Goal: Book appointment/travel/reservation

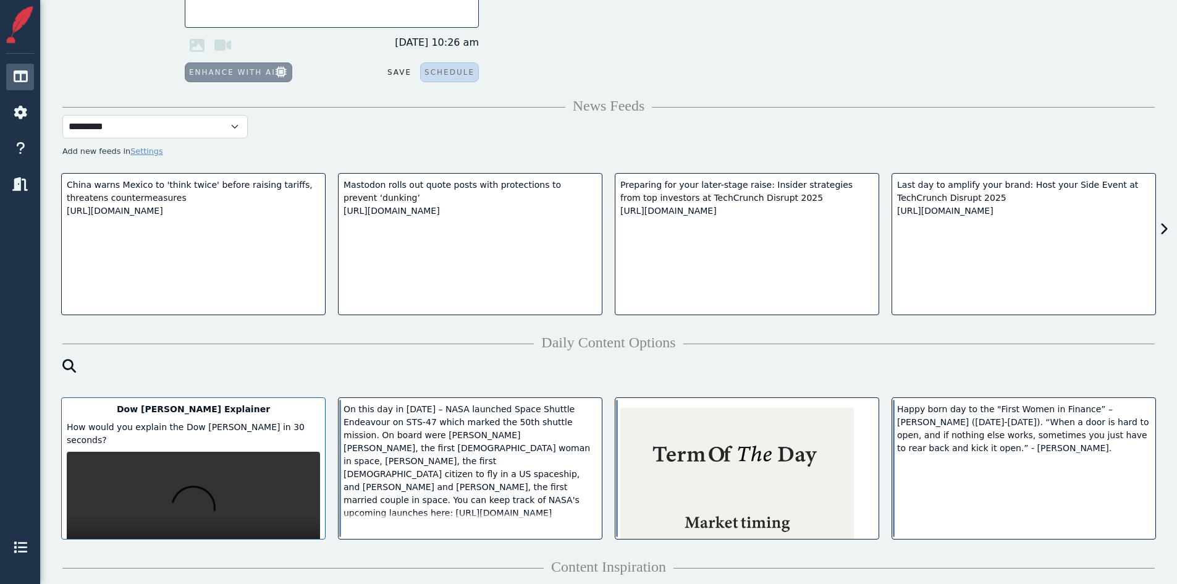
scroll to position [247, 0]
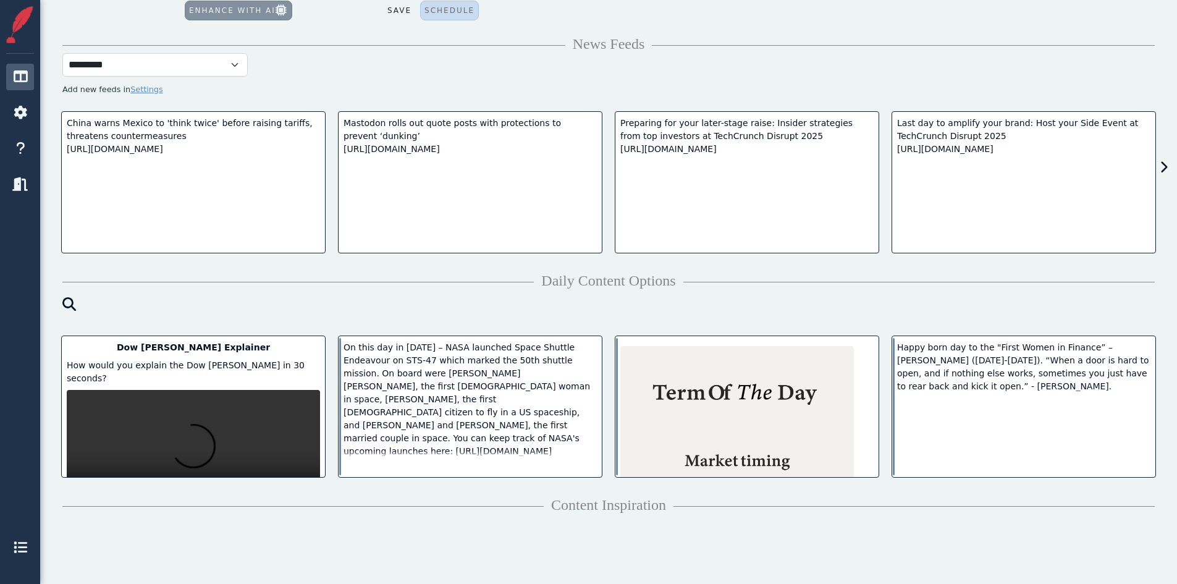
click at [1159, 166] on span at bounding box center [1160, 167] width 17 height 19
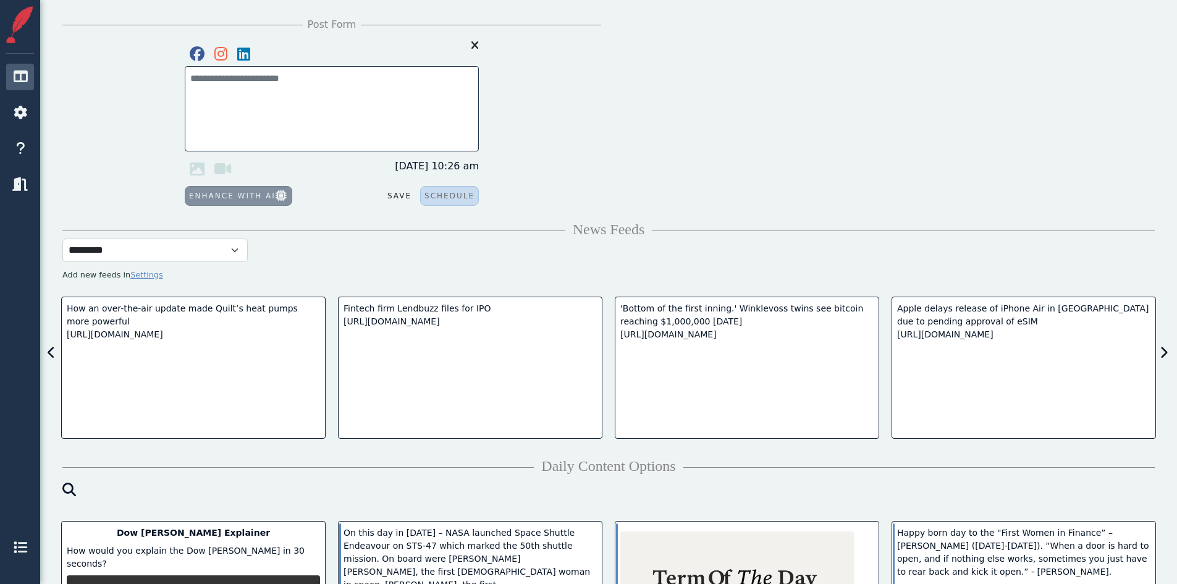
scroll to position [0, 0]
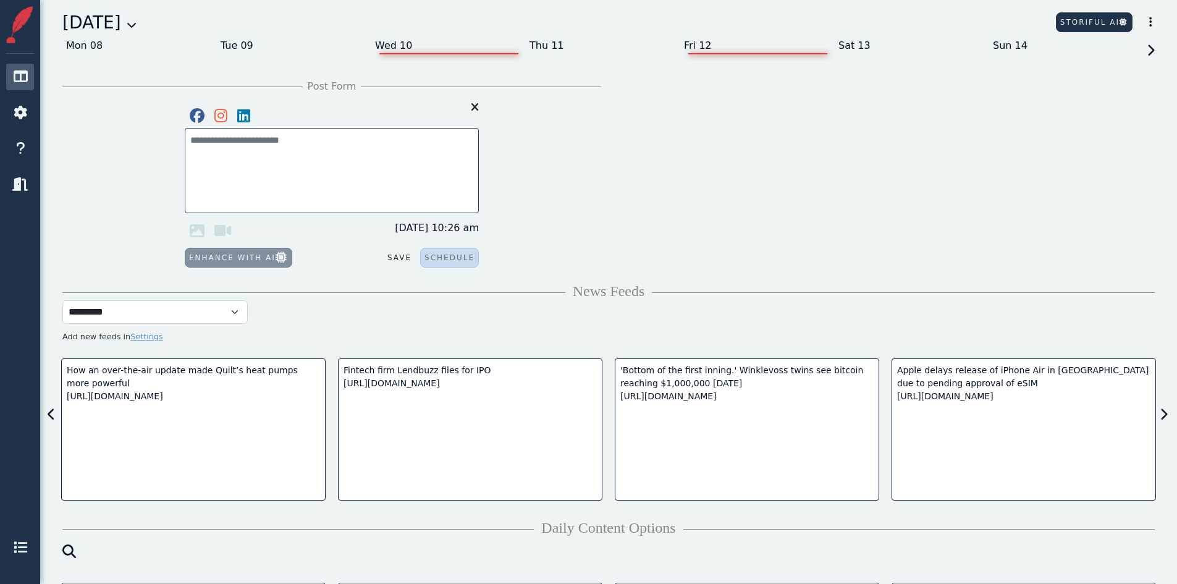
click at [397, 36] on div "Wed 10" at bounding box center [448, 46] width 154 height 20
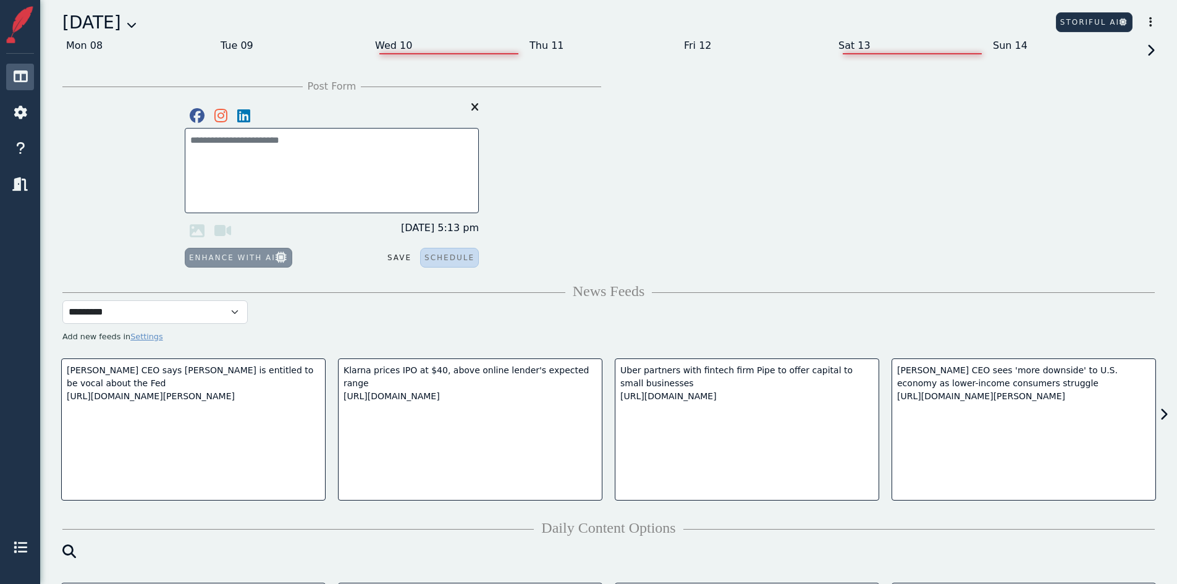
click at [846, 50] on div "Sat 13" at bounding box center [912, 46] width 154 height 20
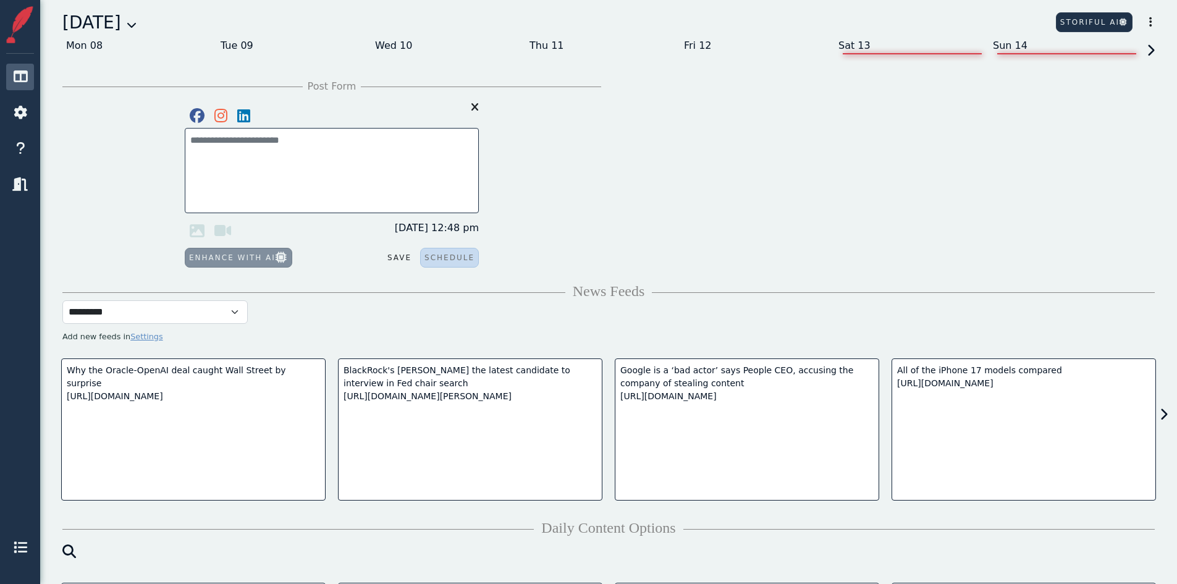
click at [1054, 54] on div "Sun 14" at bounding box center [1066, 46] width 154 height 20
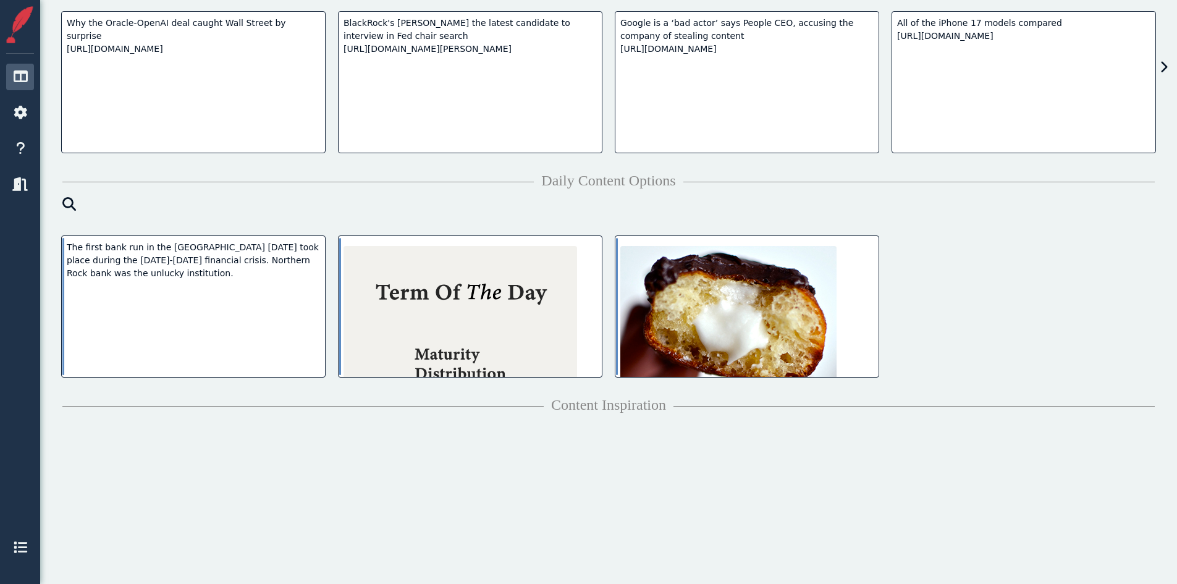
scroll to position [100, 0]
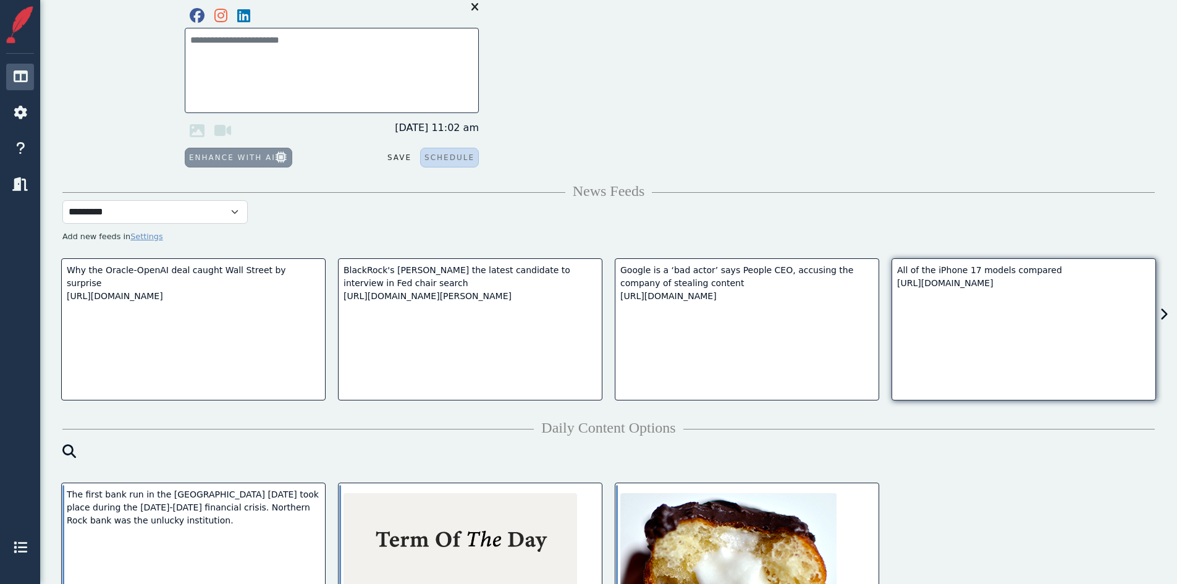
click at [931, 280] on div "All of the iPhone 17 models compared [URL][DOMAIN_NAME]" at bounding box center [1023, 277] width 253 height 26
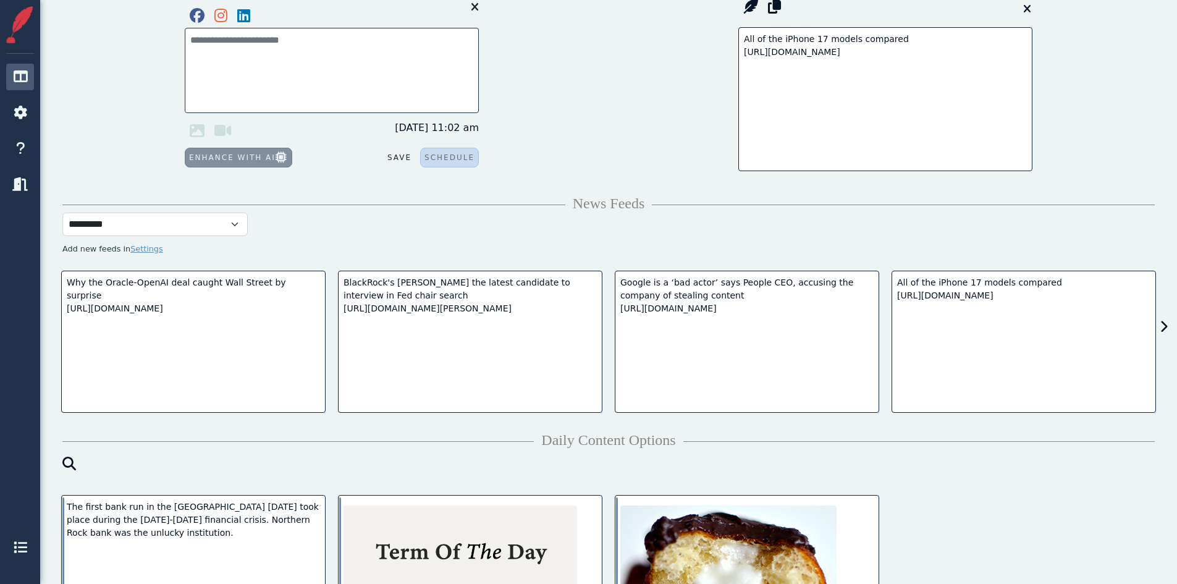
scroll to position [0, 0]
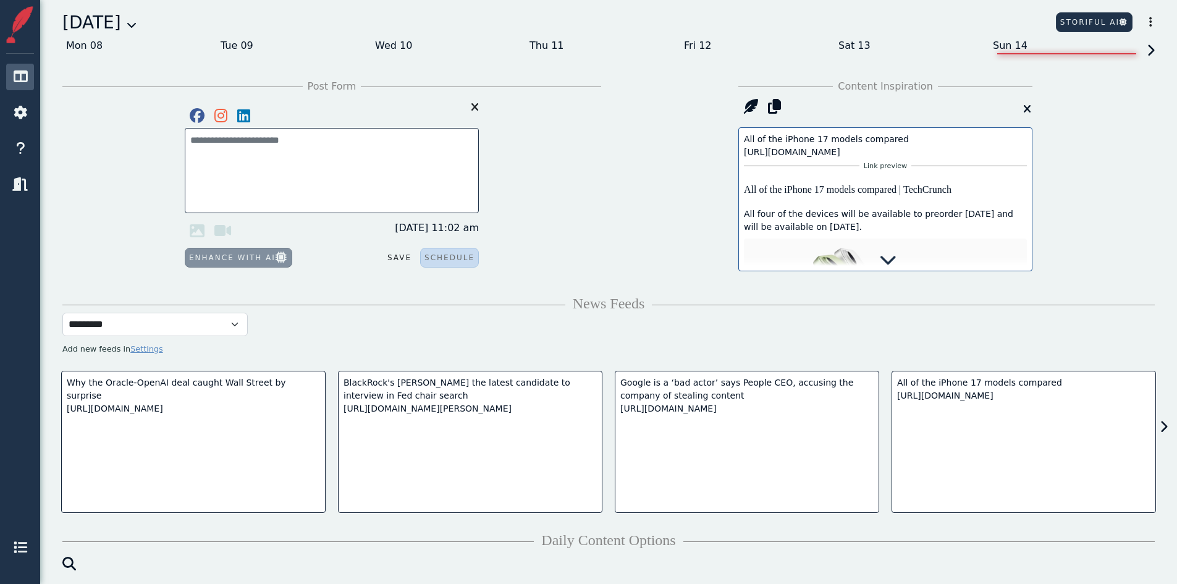
click at [809, 154] on div "All of the iPhone 17 models compared [URL][DOMAIN_NAME]" at bounding box center [885, 146] width 283 height 26
click at [766, 262] on img at bounding box center [885, 317] width 283 height 159
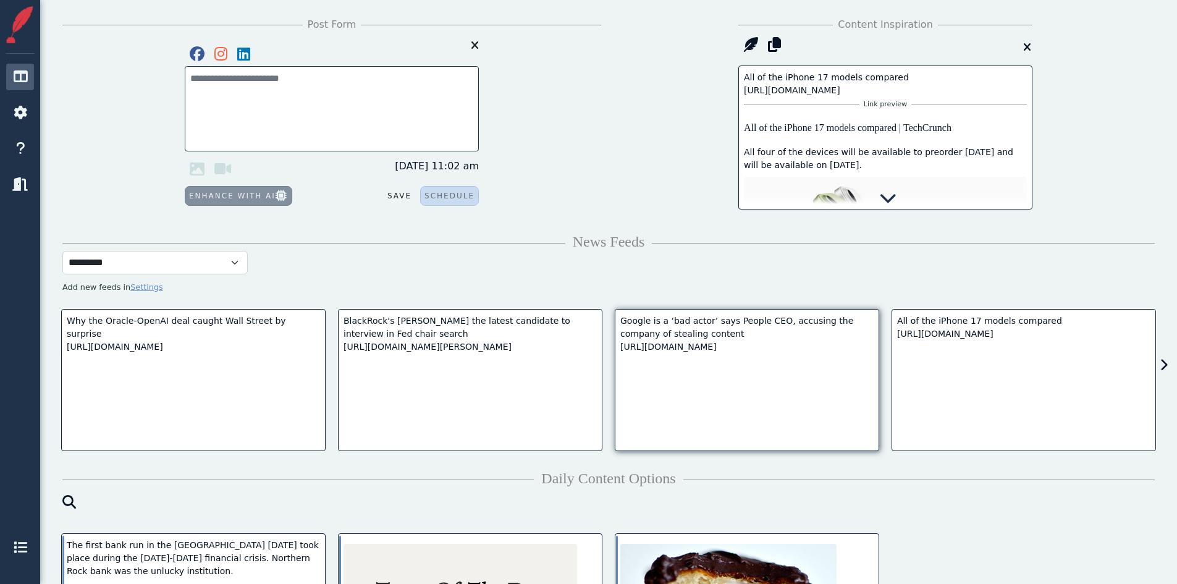
scroll to position [247, 0]
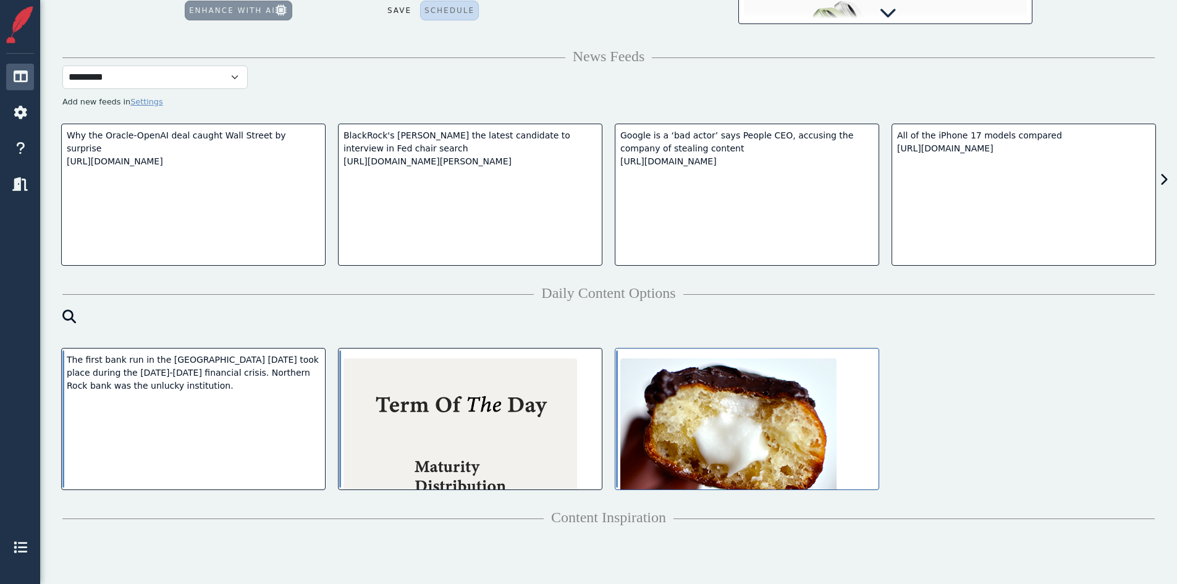
click at [770, 389] on img at bounding box center [728, 451] width 216 height 187
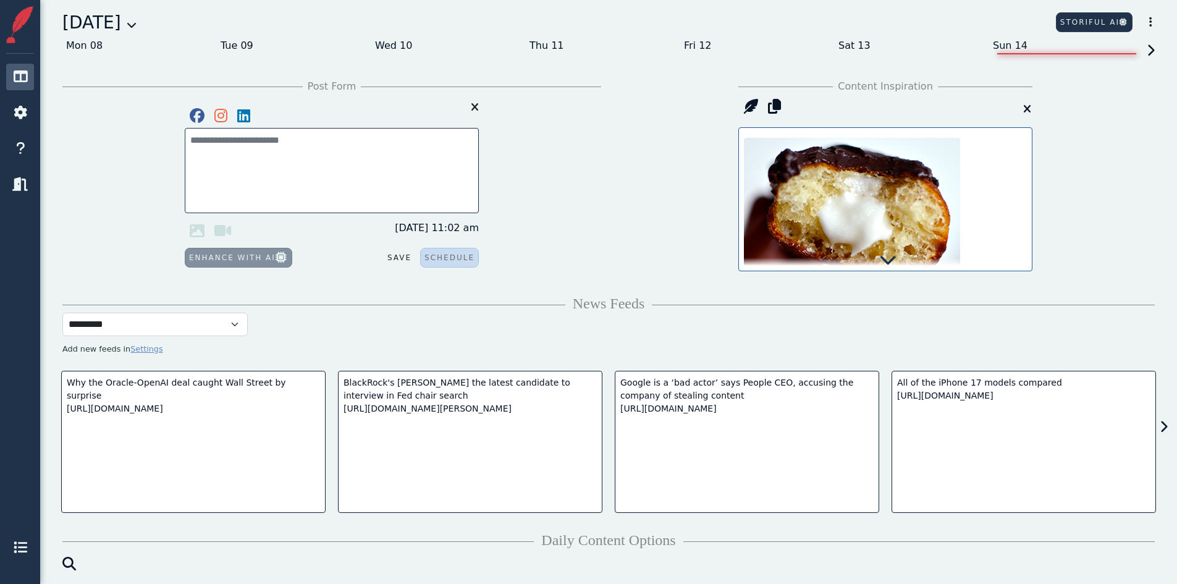
click at [887, 260] on icon at bounding box center [887, 259] width 17 height 17
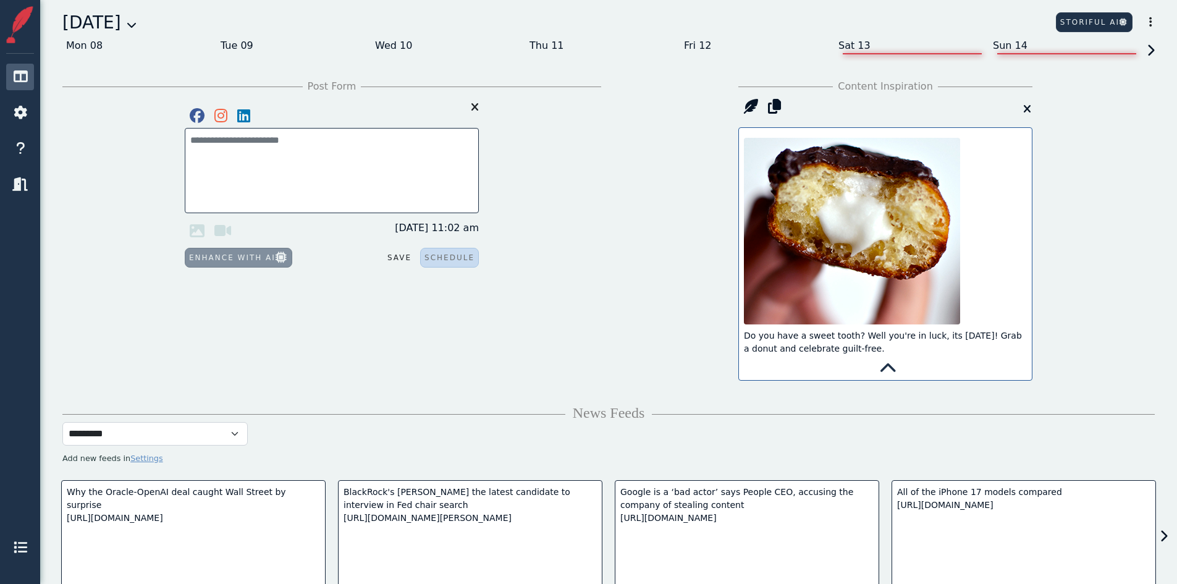
click at [853, 43] on div "Sat 13" at bounding box center [912, 46] width 154 height 20
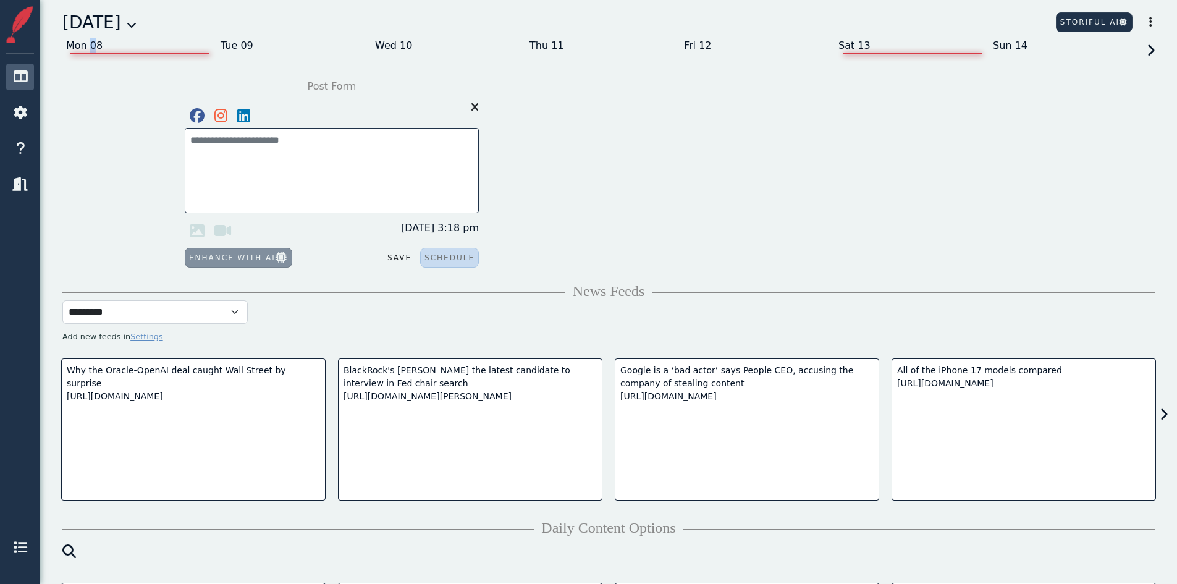
click at [92, 49] on div "Mon 08" at bounding box center [139, 46] width 154 height 20
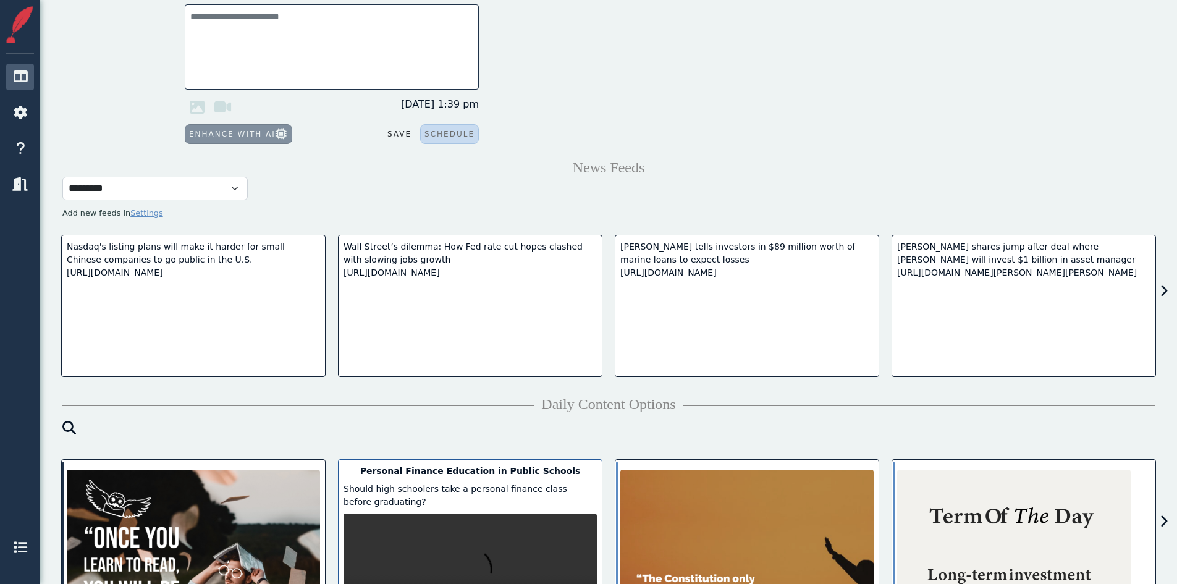
scroll to position [309, 0]
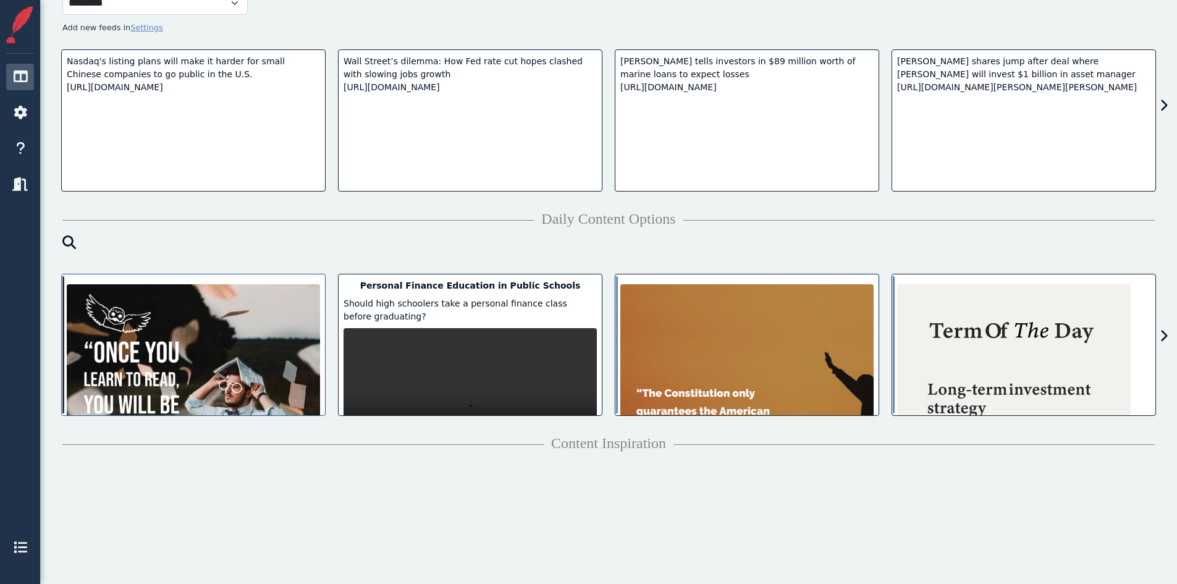
click at [224, 400] on img at bounding box center [193, 442] width 253 height 317
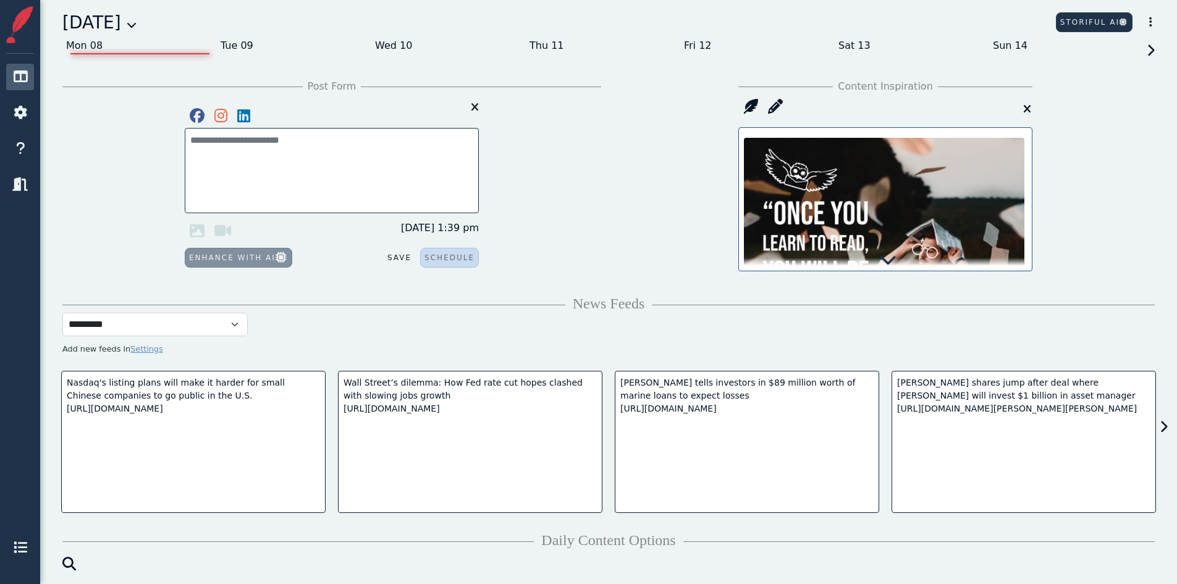
click at [887, 263] on icon at bounding box center [887, 259] width 17 height 17
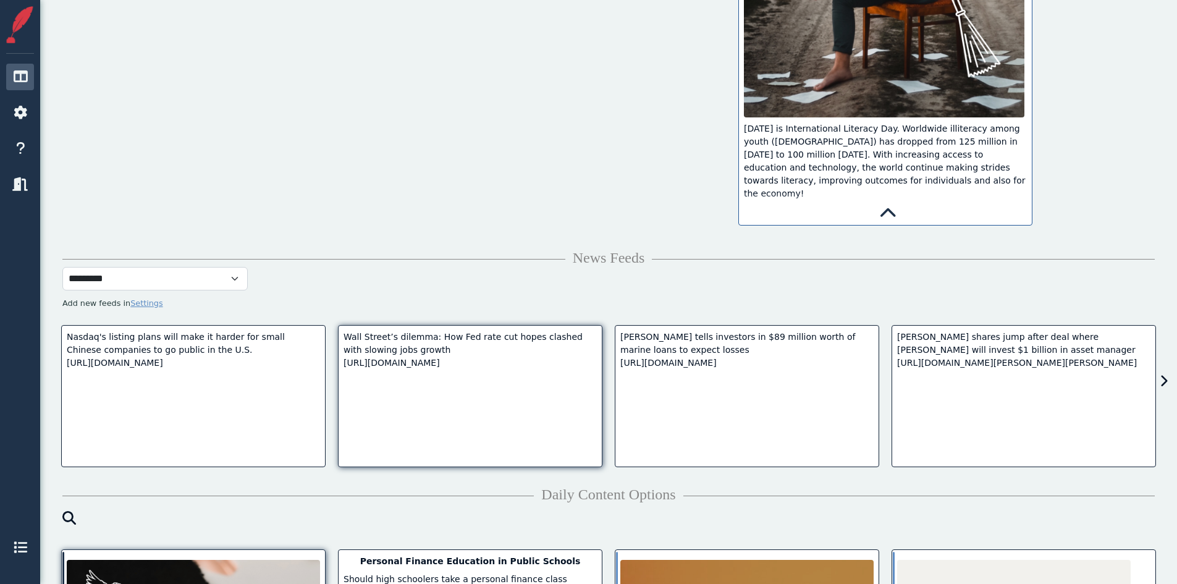
scroll to position [618, 0]
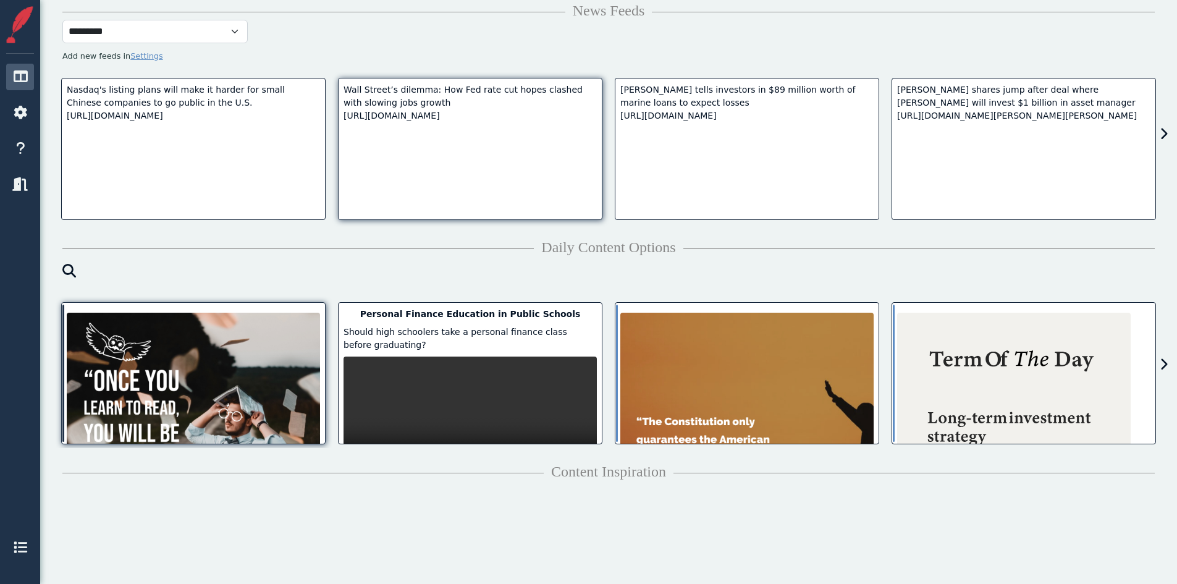
click at [527, 399] on video at bounding box center [470, 420] width 253 height 127
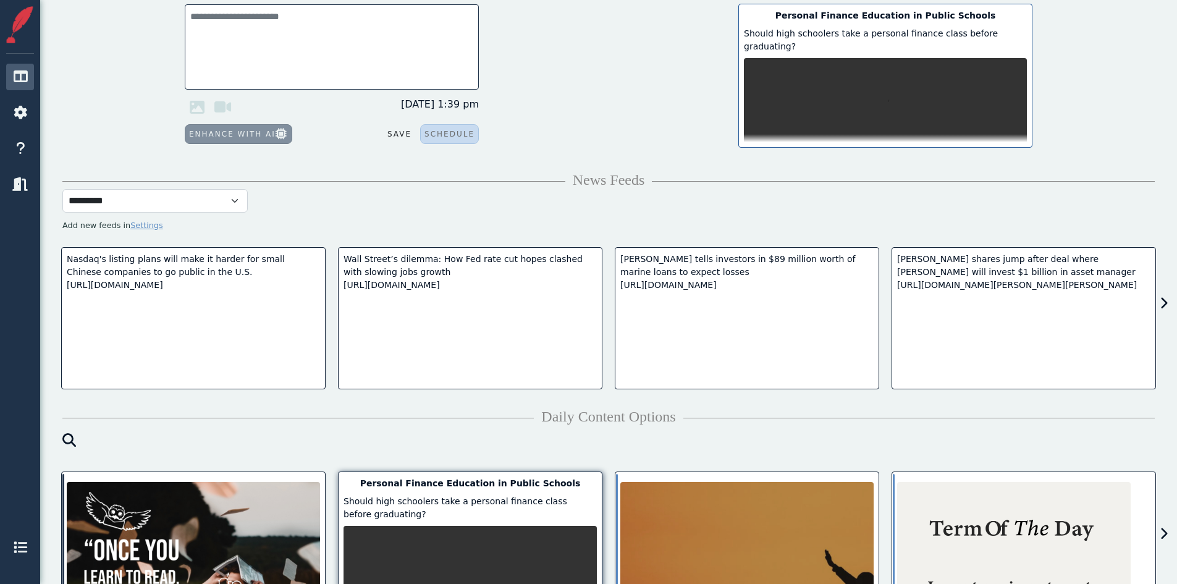
scroll to position [0, 0]
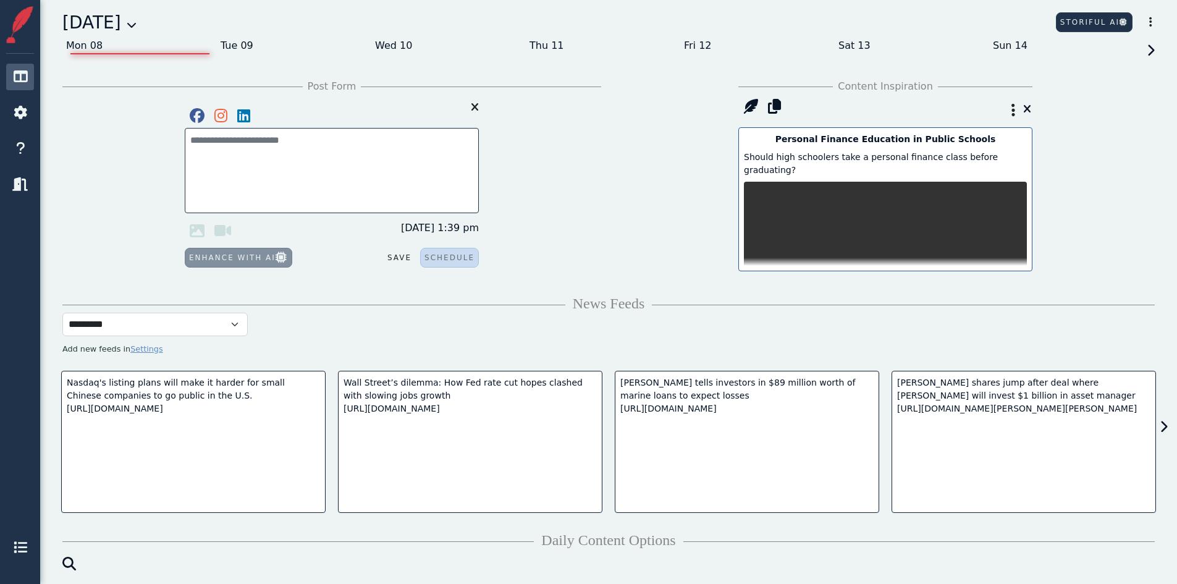
click at [880, 246] on video at bounding box center [885, 252] width 283 height 141
click at [772, 111] on icon at bounding box center [774, 106] width 23 height 25
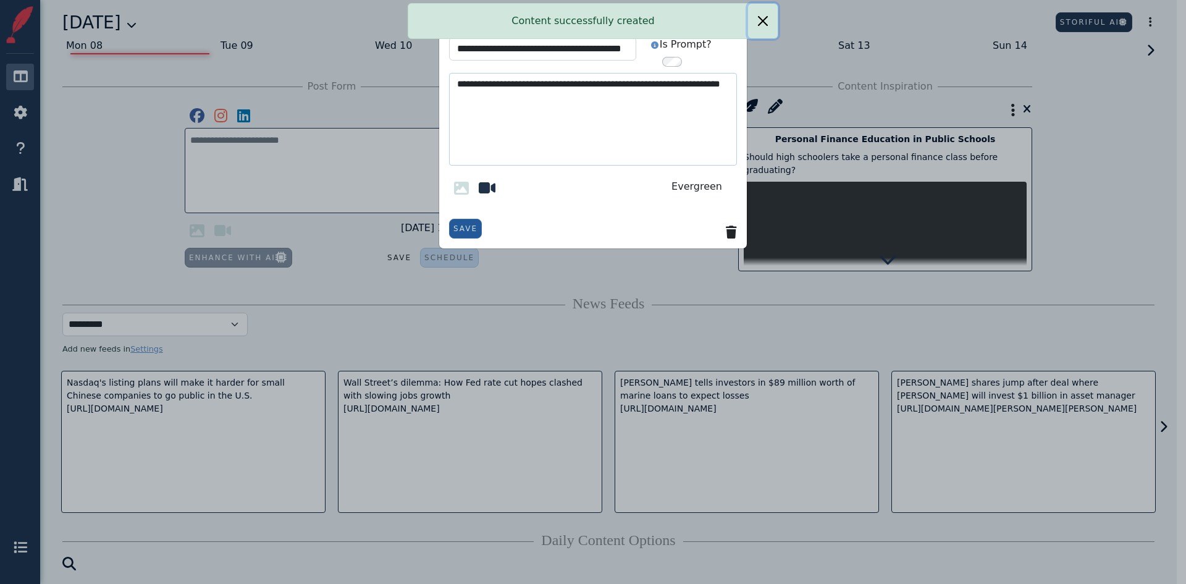
click at [759, 22] on button "Close" at bounding box center [763, 21] width 30 height 35
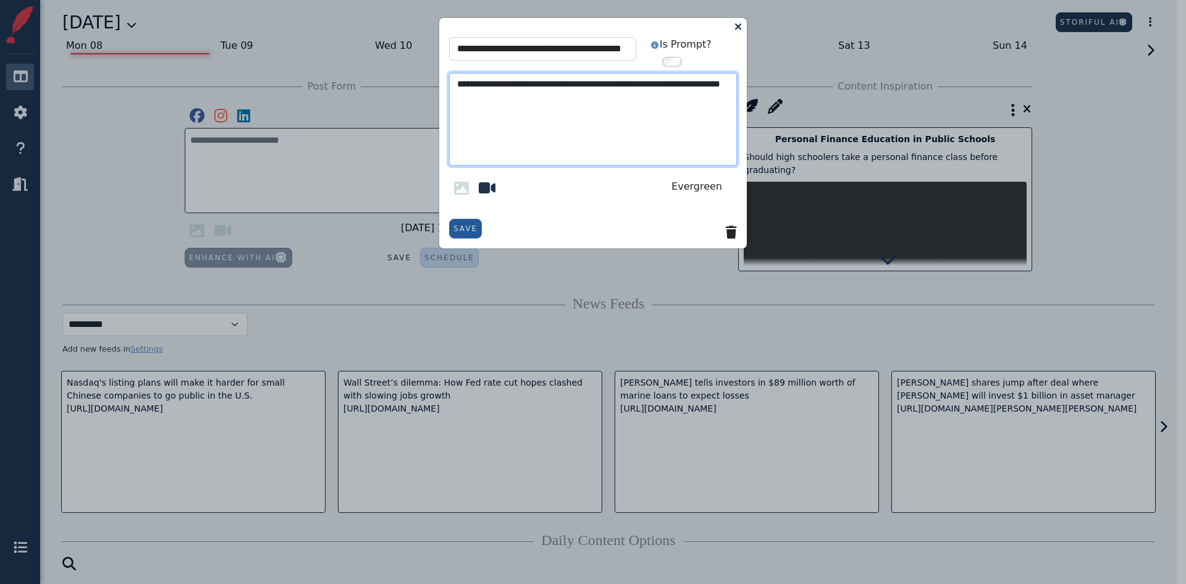
click at [562, 93] on textarea "**********" at bounding box center [593, 119] width 288 height 93
click at [734, 20] on icon at bounding box center [738, 26] width 15 height 17
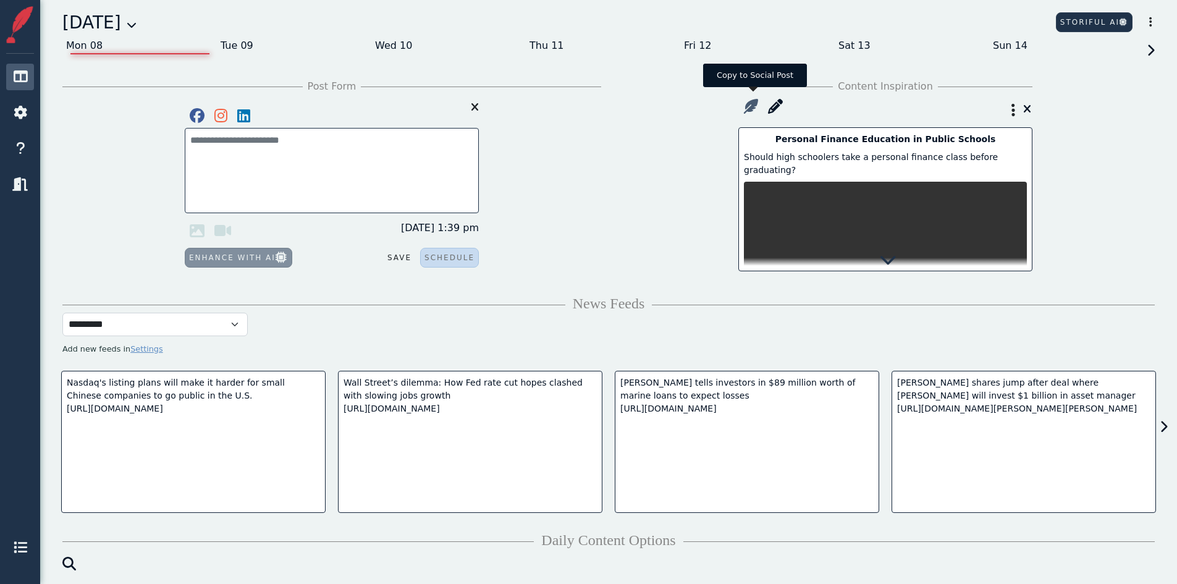
click at [753, 106] on icon at bounding box center [750, 106] width 25 height 25
type textarea "**********"
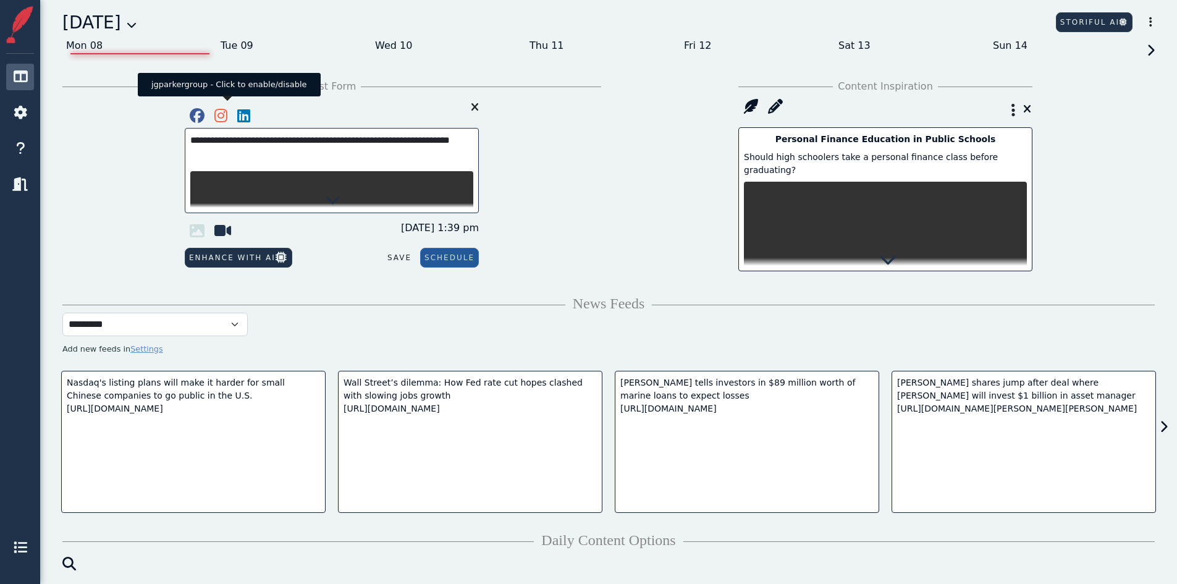
drag, startPoint x: 221, startPoint y: 114, endPoint x: 244, endPoint y: 112, distance: 23.6
click at [223, 114] on icon at bounding box center [220, 115] width 23 height 25
click at [243, 114] on icon at bounding box center [243, 115] width 23 height 25
click at [277, 180] on video at bounding box center [331, 241] width 283 height 141
click at [334, 199] on icon at bounding box center [333, 199] width 15 height 15
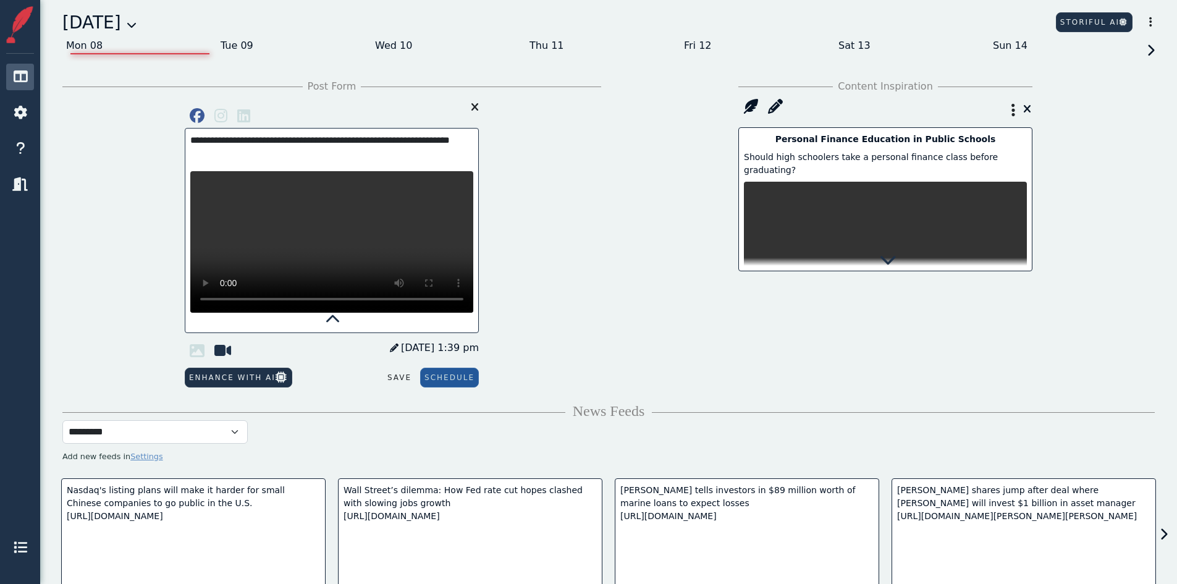
click at [409, 355] on span "[DATE] 1:39 pm" at bounding box center [434, 347] width 89 height 15
drag, startPoint x: 387, startPoint y: 363, endPoint x: 398, endPoint y: 365, distance: 10.6
click at [389, 354] on input "*******" at bounding box center [405, 345] width 74 height 17
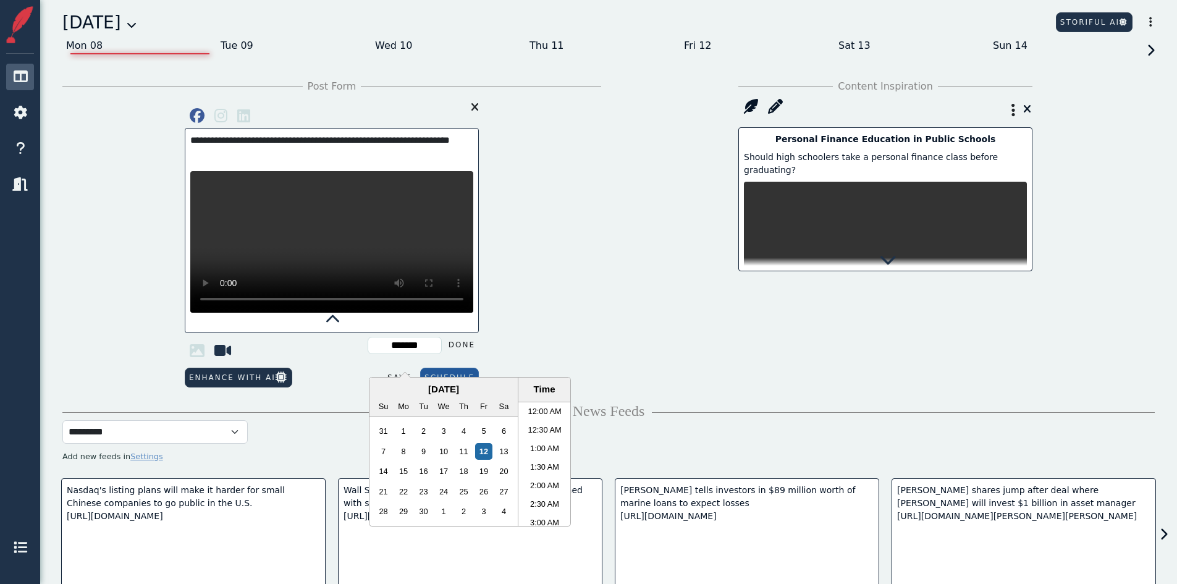
scroll to position [448, 0]
click at [547, 483] on li "2:00 PM" at bounding box center [544, 482] width 53 height 19
type input "*******"
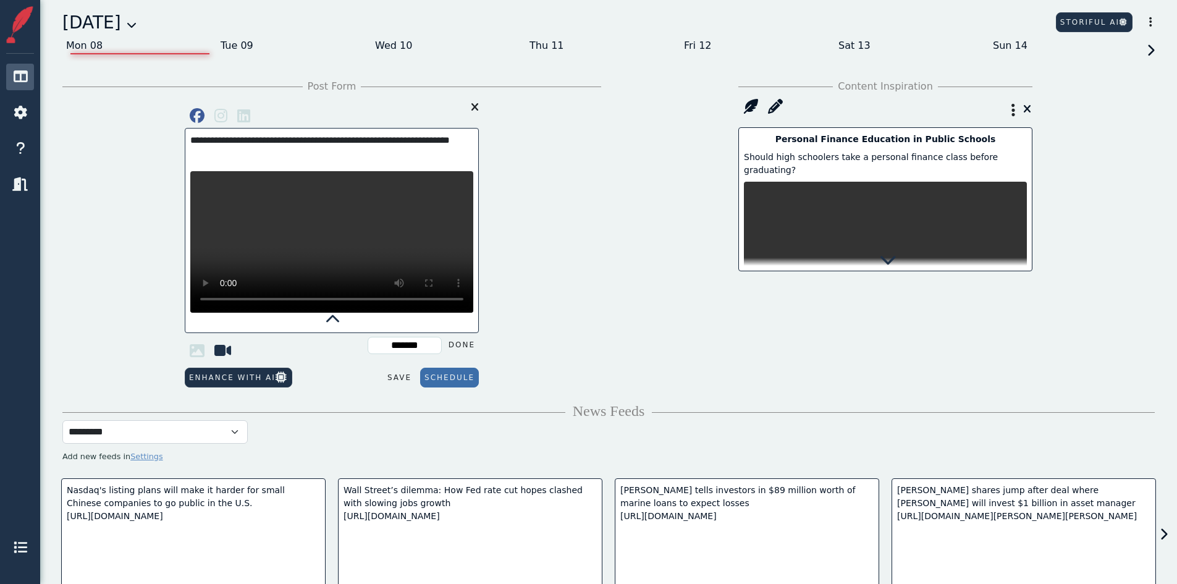
click at [455, 387] on button "Schedule" at bounding box center [449, 378] width 59 height 20
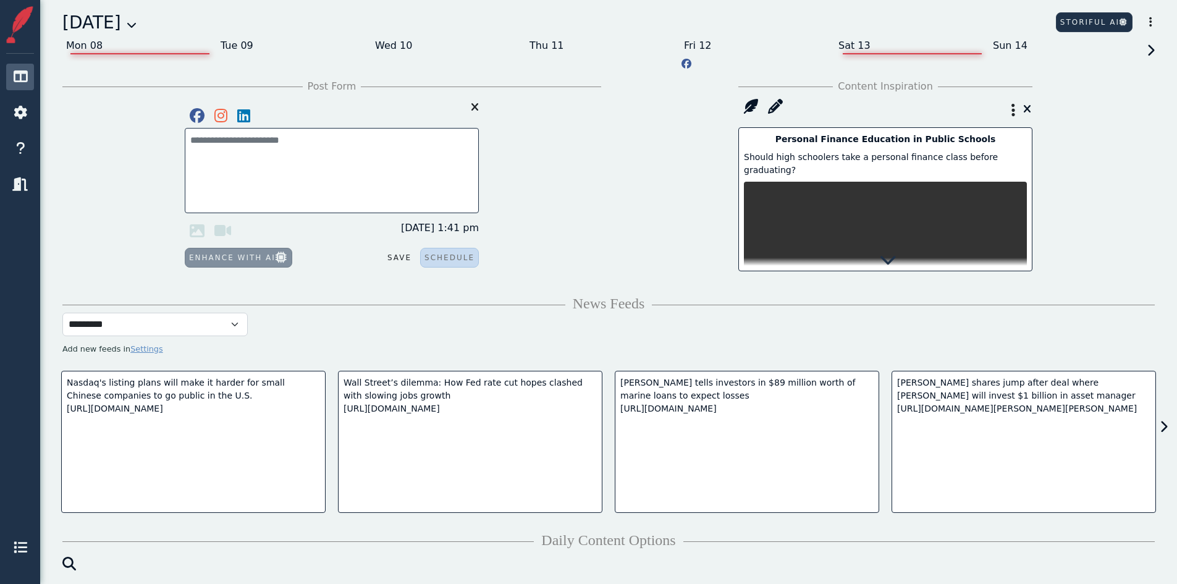
click at [870, 47] on div "Sat 13" at bounding box center [912, 46] width 154 height 20
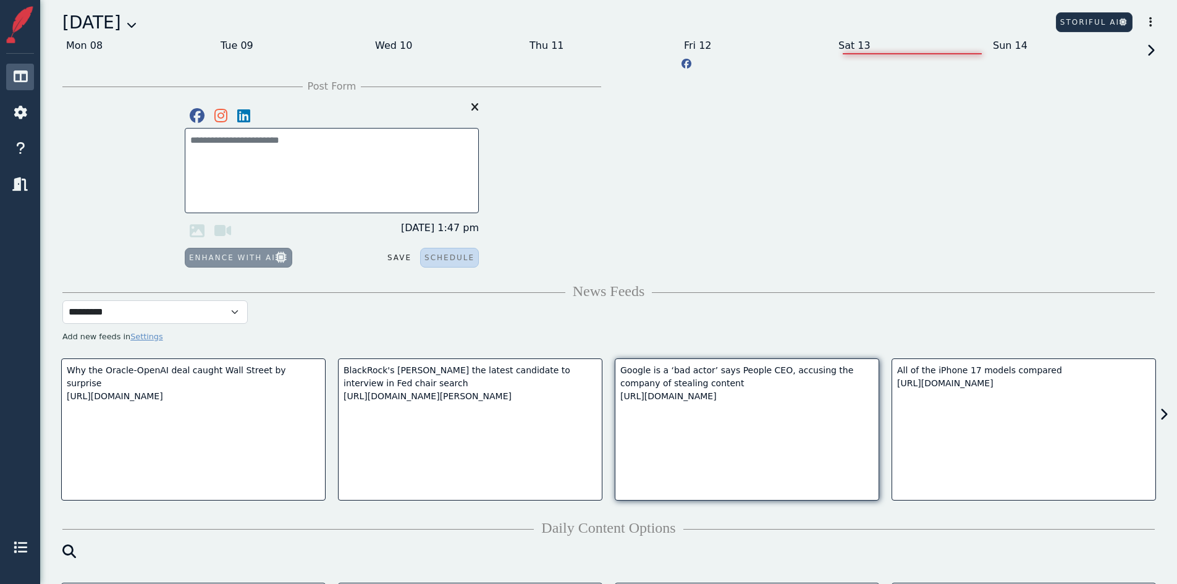
scroll to position [62, 0]
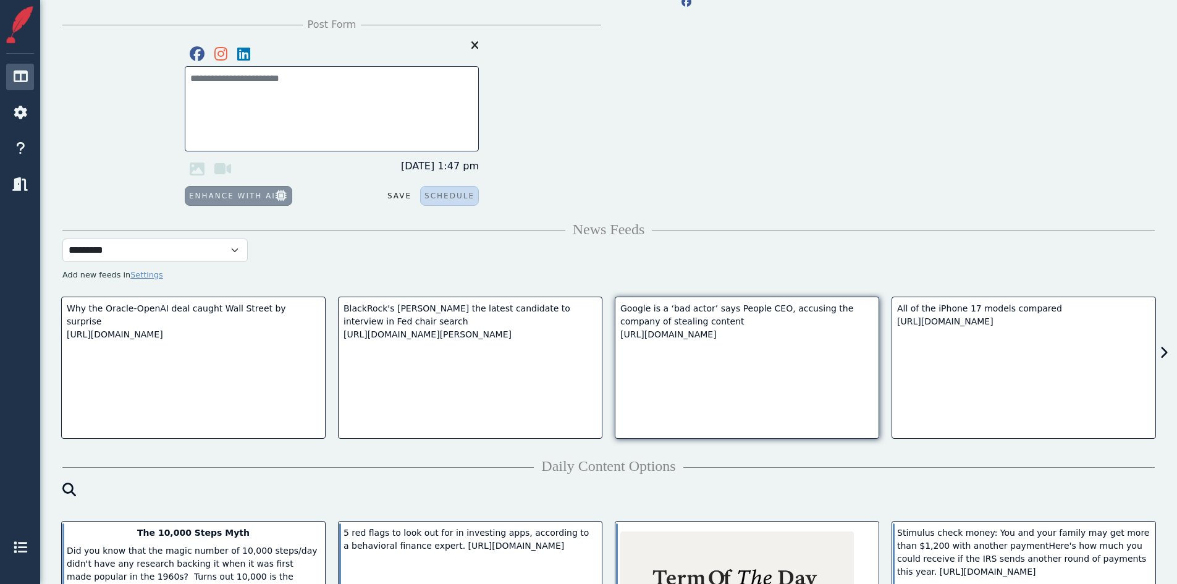
click at [756, 332] on div "Google is a ‘bad actor’ says People CEO, accusing the company of stealing conte…" at bounding box center [746, 321] width 253 height 39
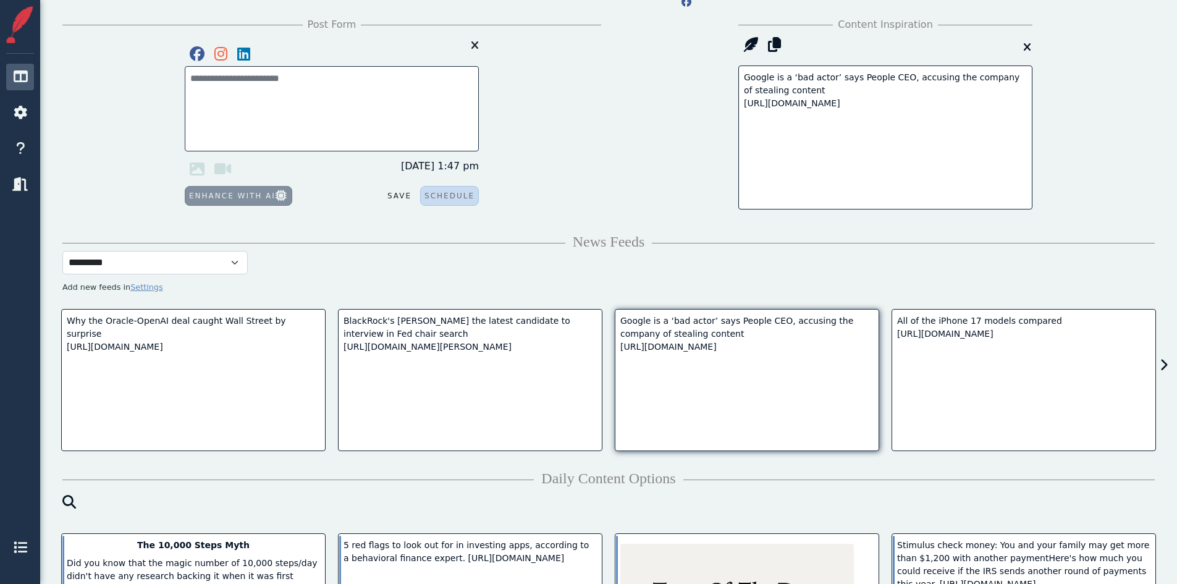
scroll to position [0, 0]
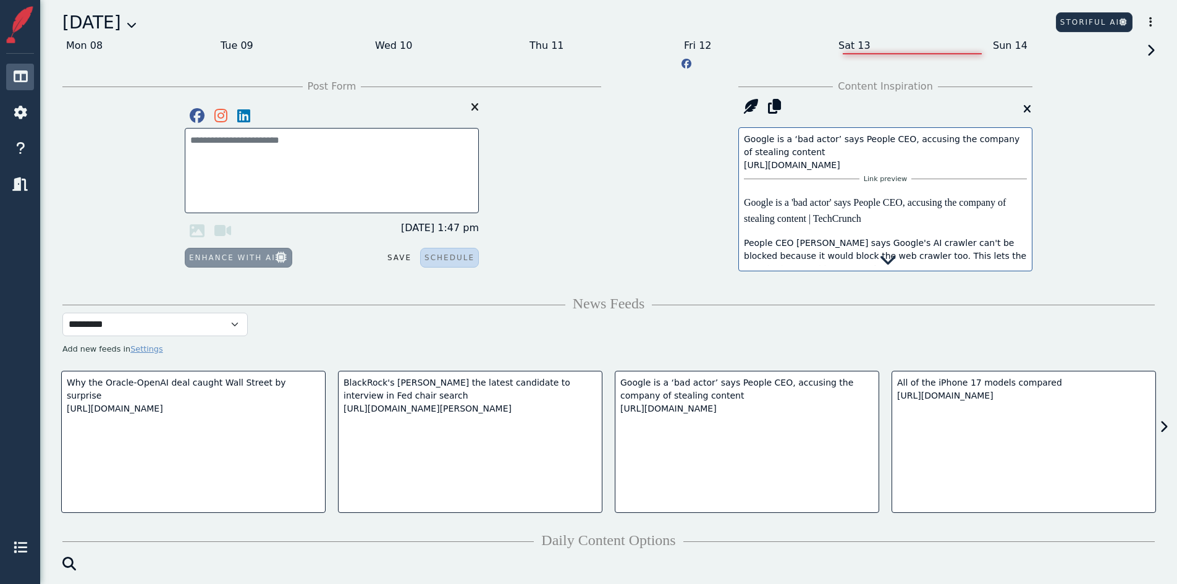
click at [855, 145] on div "Google is a ‘bad actor’ says People CEO, accusing the company of stealing conte…" at bounding box center [885, 152] width 283 height 39
click at [842, 242] on div "Link preview Google is a 'bad actor' says People CEO, accusing the company of s…" at bounding box center [885, 298] width 283 height 253
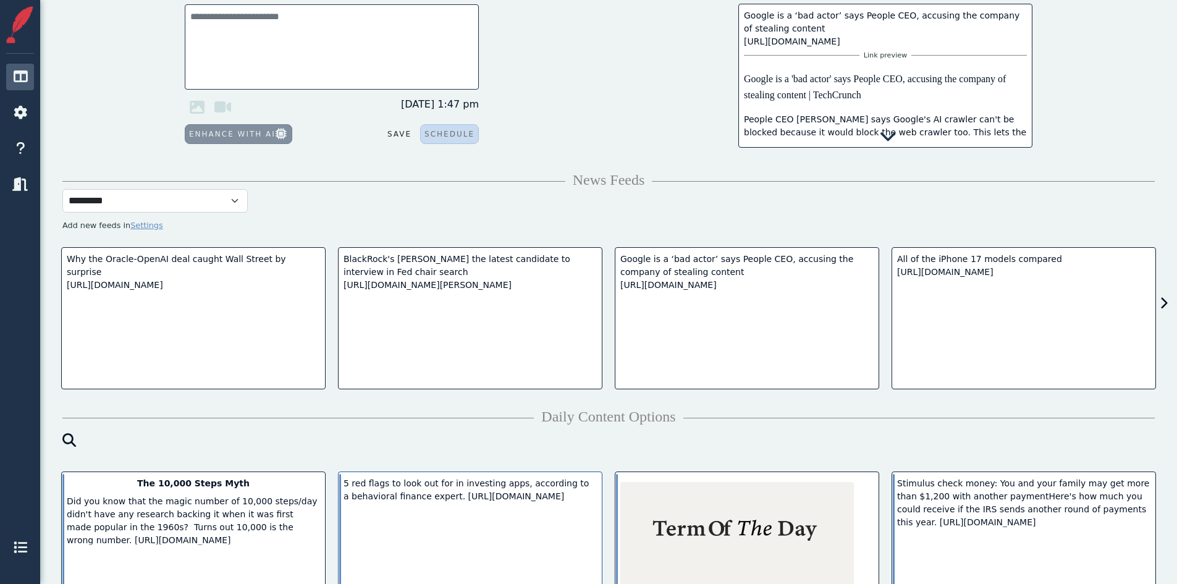
scroll to position [185, 0]
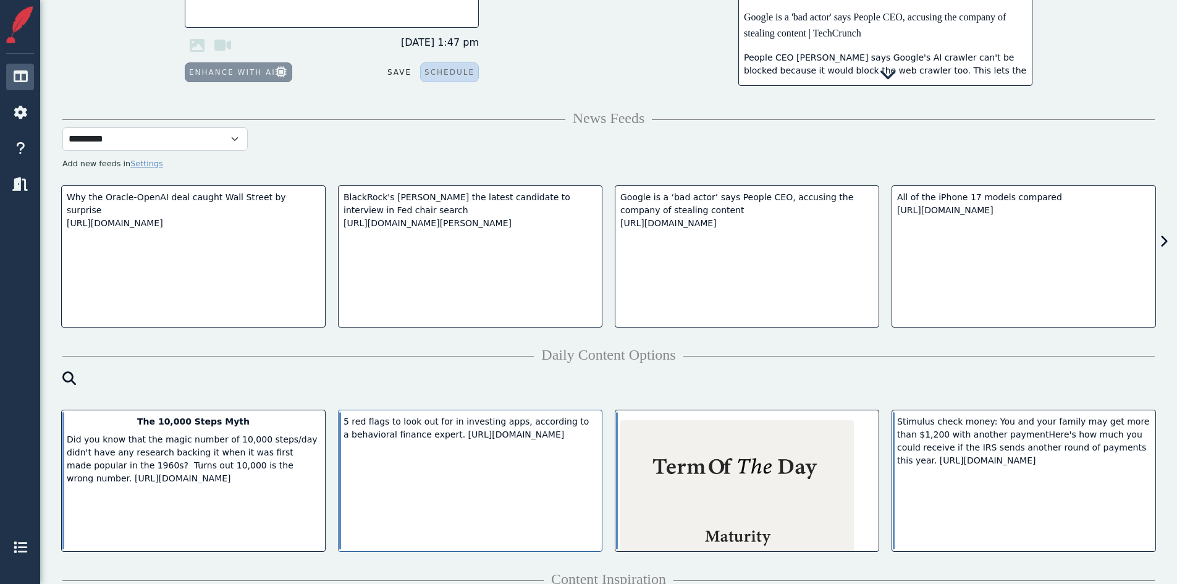
click at [452, 508] on div "5 red flags to look out for in investing apps, according to a behavioral financ…" at bounding box center [470, 481] width 264 height 142
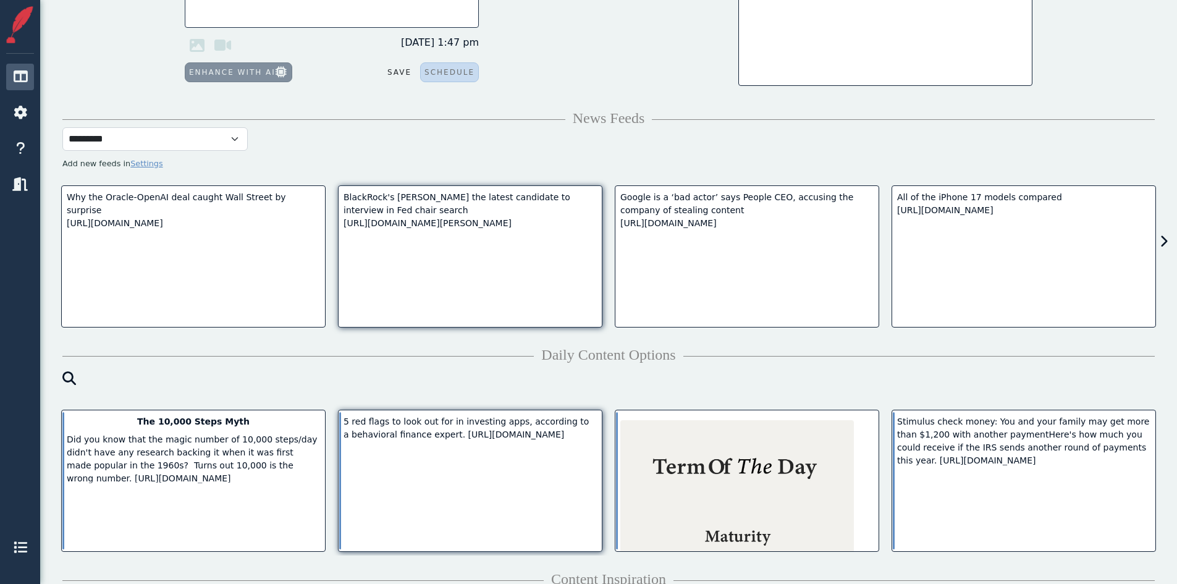
scroll to position [0, 0]
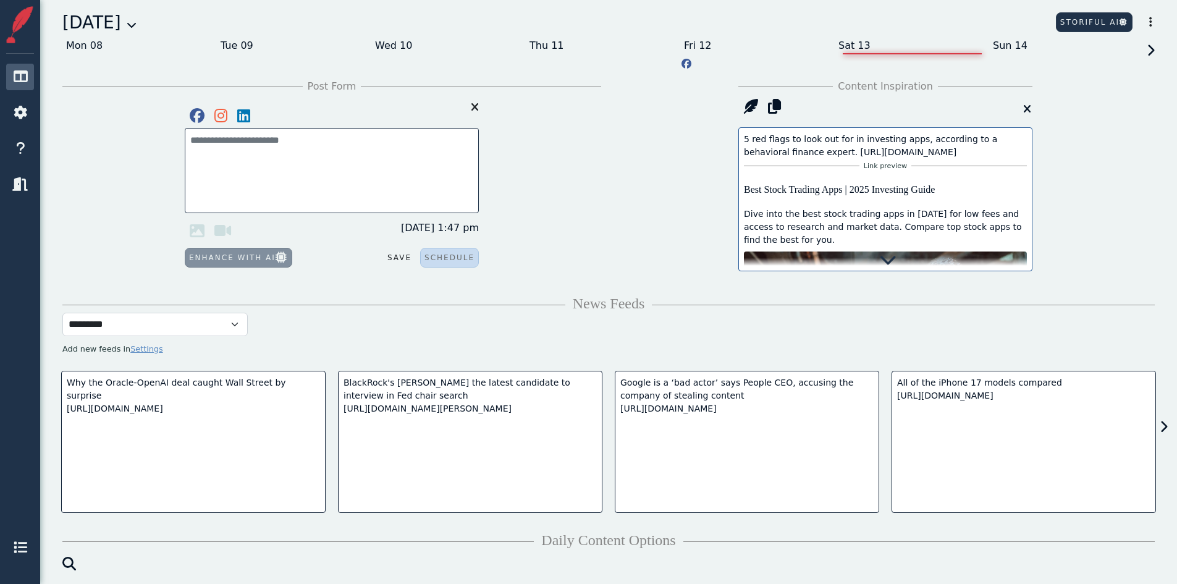
click at [795, 236] on div "Link preview Best Stock Trading Apps | 2025 Investing Guide Dive into the best …" at bounding box center [885, 278] width 283 height 239
click at [751, 104] on icon at bounding box center [750, 106] width 25 height 25
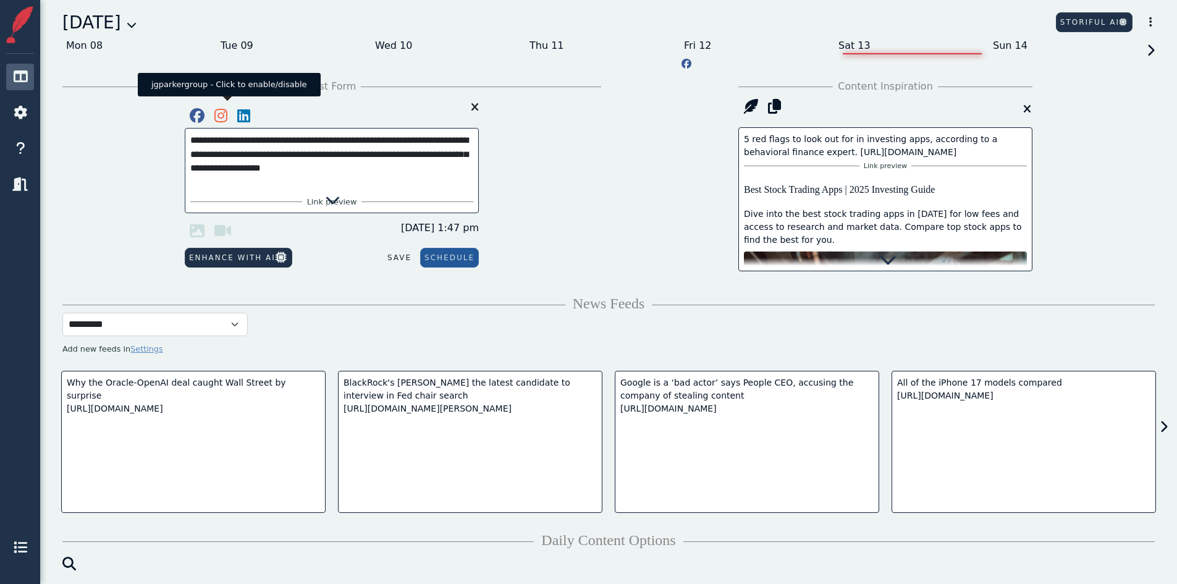
click at [222, 113] on icon at bounding box center [220, 115] width 23 height 25
click at [243, 114] on icon at bounding box center [243, 115] width 23 height 25
click at [328, 156] on textarea "**********" at bounding box center [331, 163] width 283 height 61
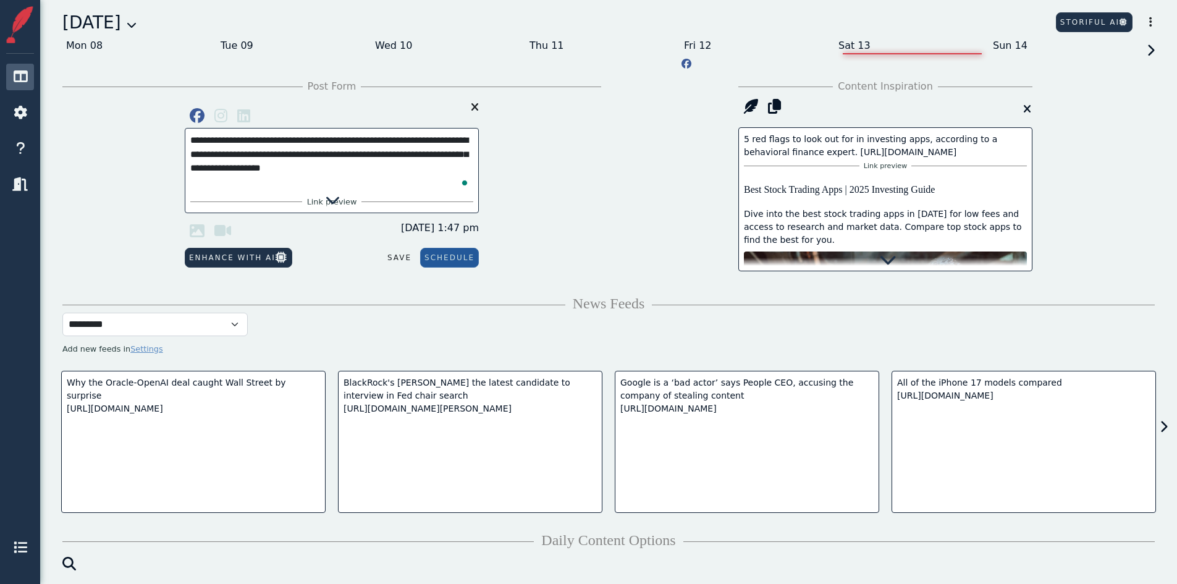
type textarea "**********"
click at [536, 149] on div "**********" at bounding box center [331, 181] width 539 height 174
click at [753, 172] on div "Link preview" at bounding box center [885, 165] width 283 height 13
click at [450, 260] on button "Schedule" at bounding box center [449, 258] width 59 height 20
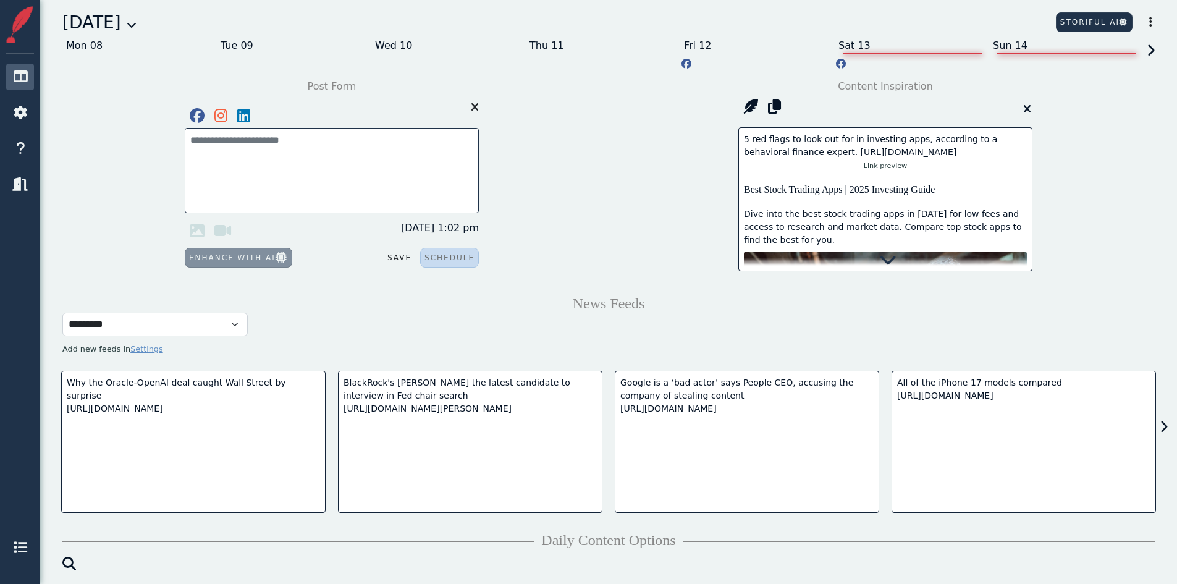
click at [1010, 48] on div "Sun 14" at bounding box center [1066, 46] width 154 height 20
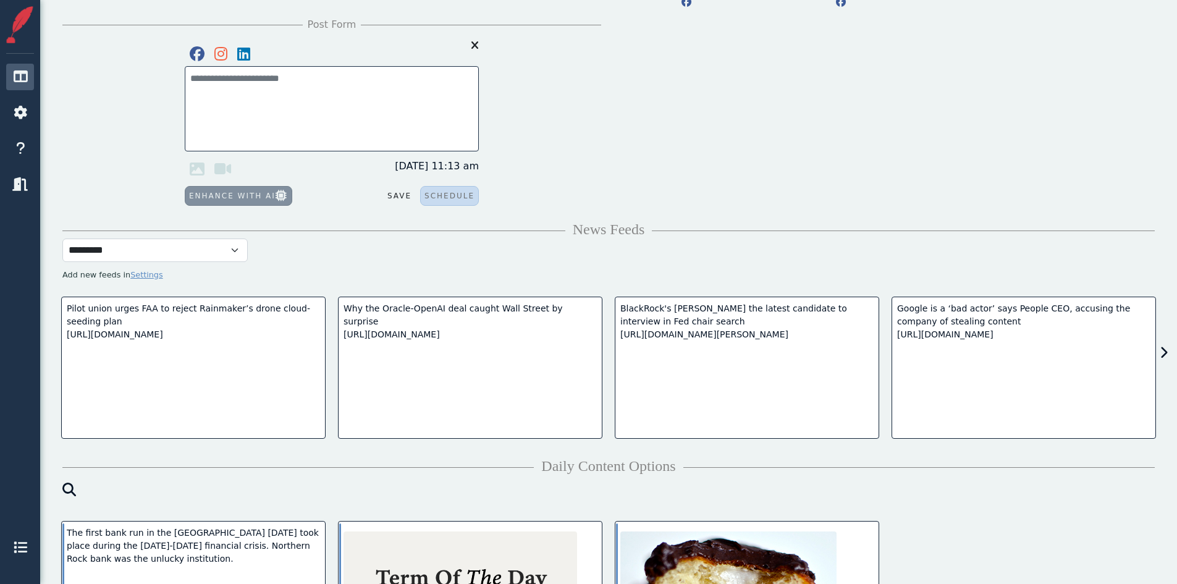
scroll to position [247, 0]
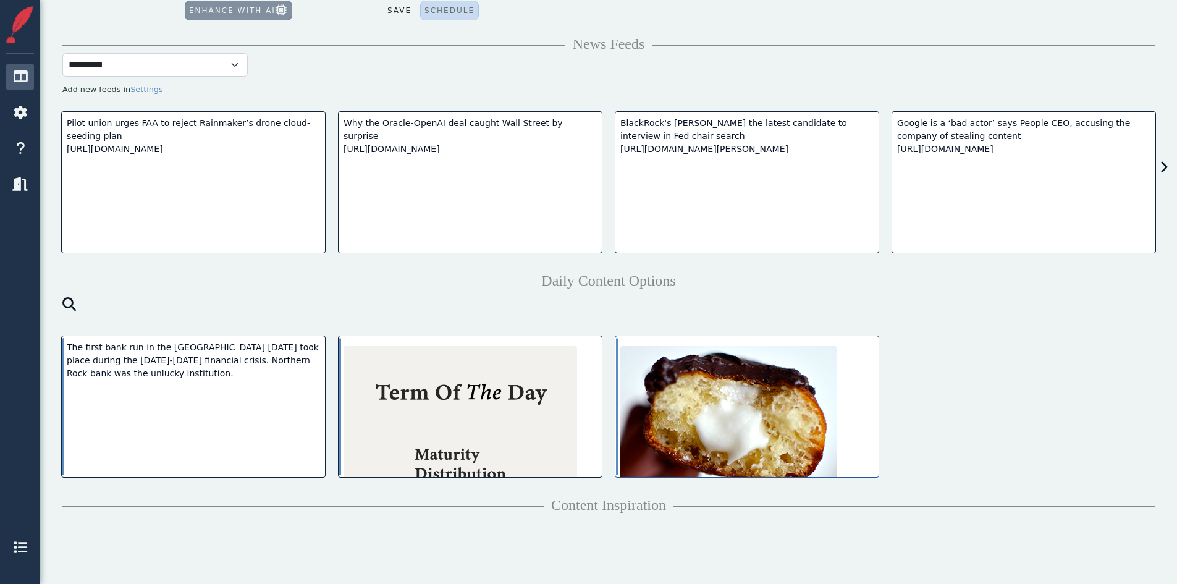
click at [698, 397] on img at bounding box center [728, 439] width 216 height 187
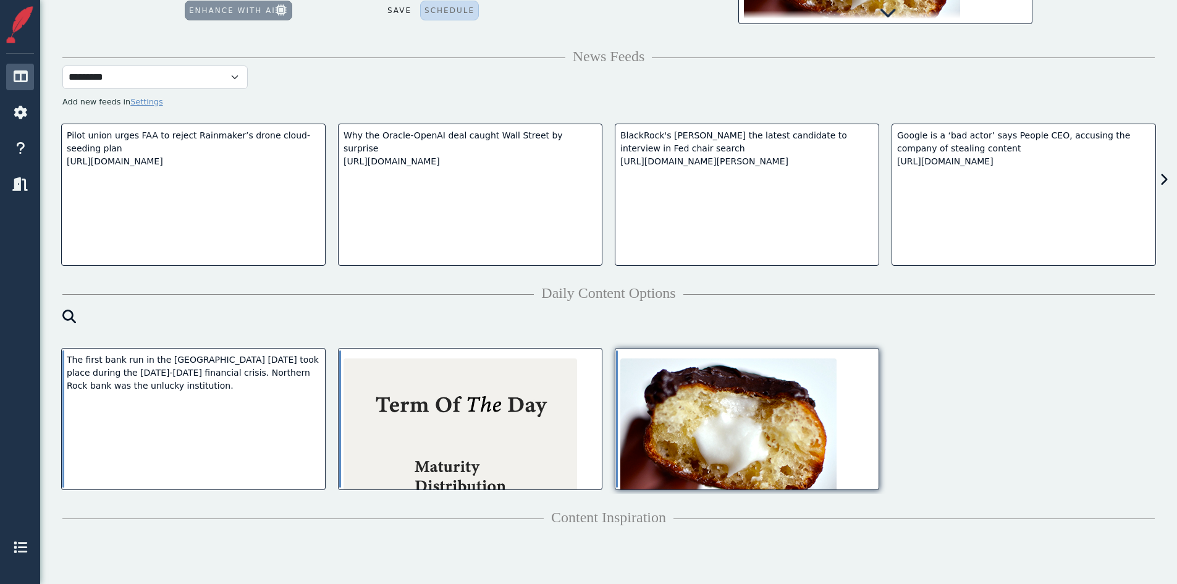
scroll to position [0, 0]
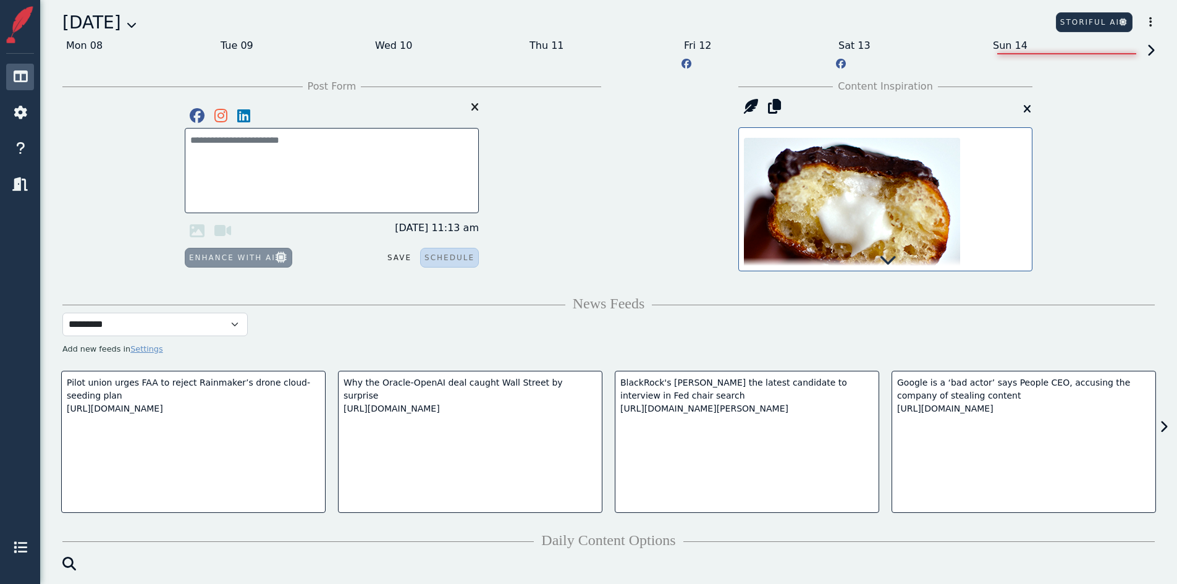
click at [884, 262] on icon at bounding box center [887, 259] width 17 height 17
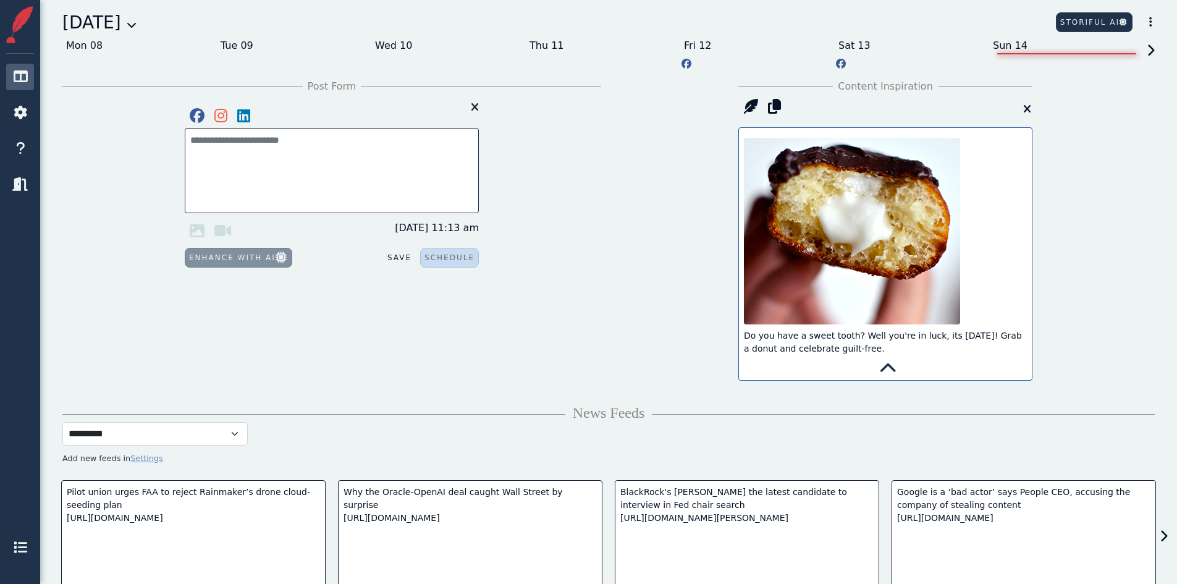
click at [881, 367] on icon at bounding box center [887, 368] width 17 height 17
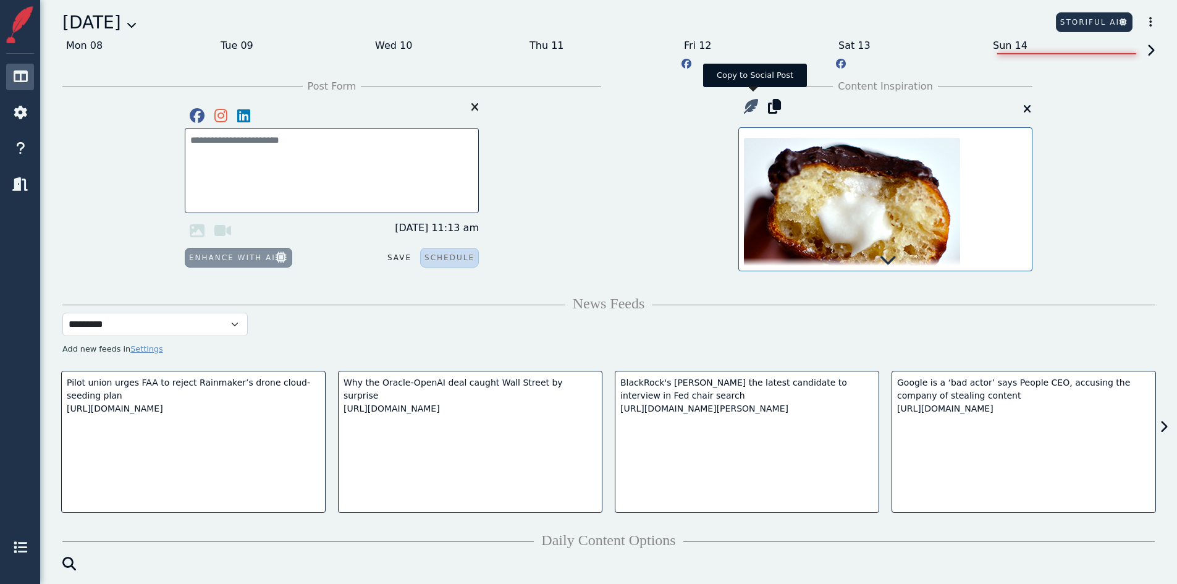
click at [741, 111] on icon at bounding box center [750, 106] width 25 height 25
type textarea "**********"
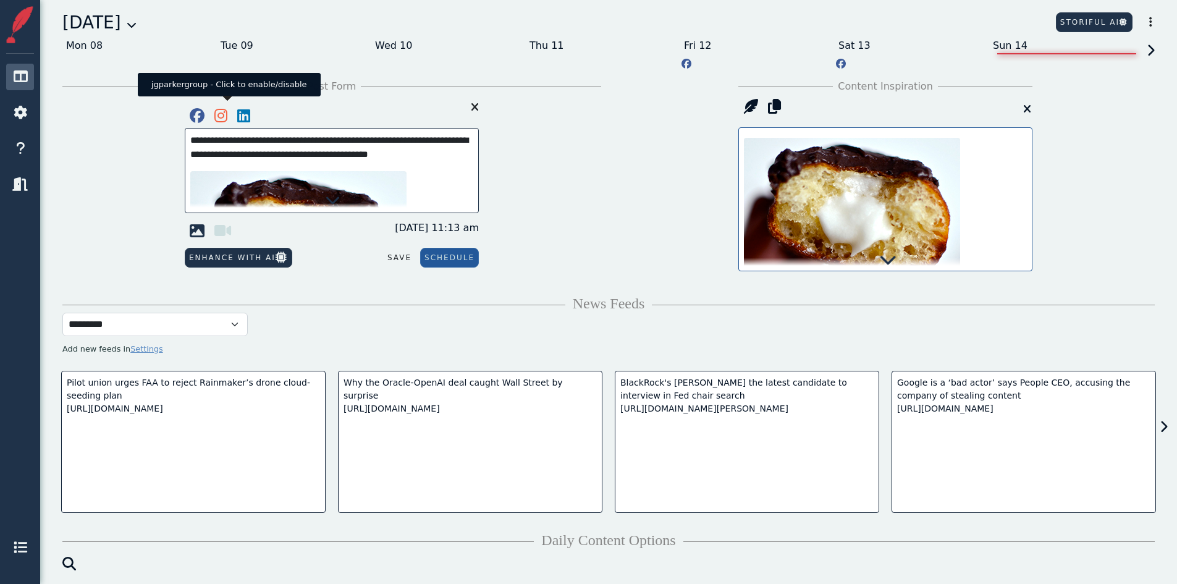
click at [222, 112] on icon at bounding box center [220, 115] width 23 height 25
click at [240, 118] on icon at bounding box center [243, 115] width 23 height 25
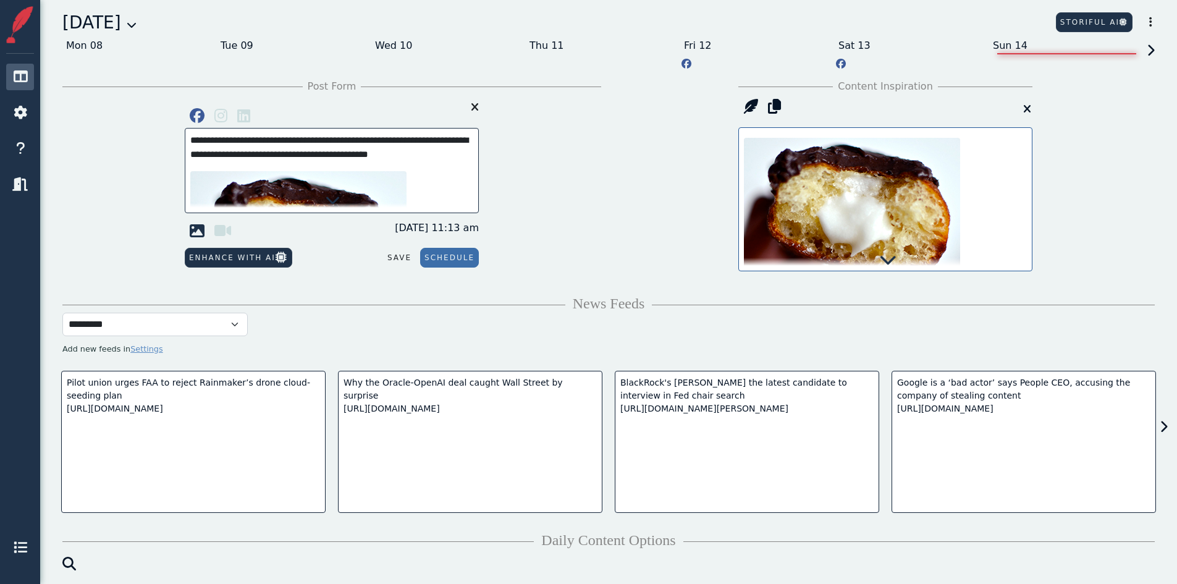
click at [452, 253] on button "Schedule" at bounding box center [449, 258] width 59 height 20
